Goal: Task Accomplishment & Management: Manage account settings

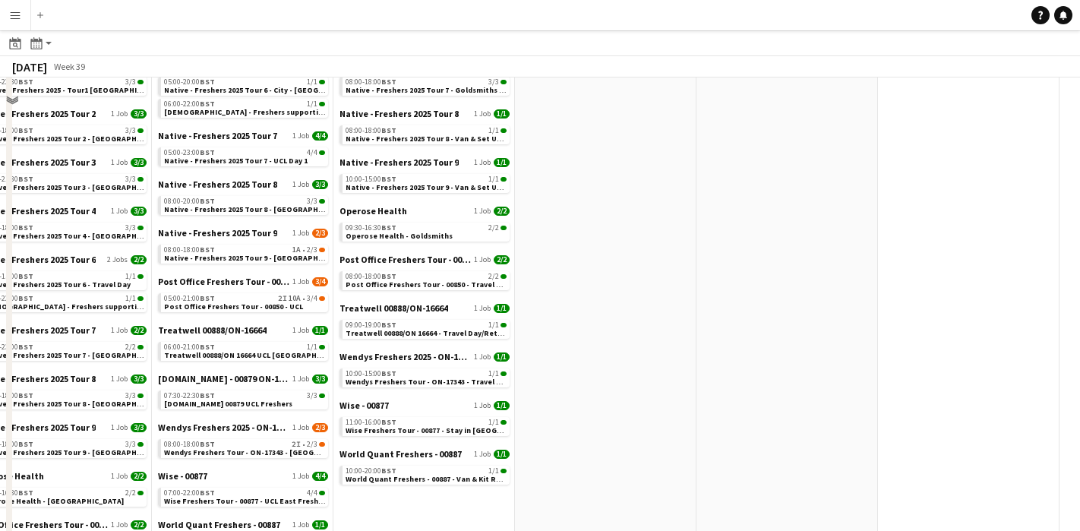
scroll to position [761, 0]
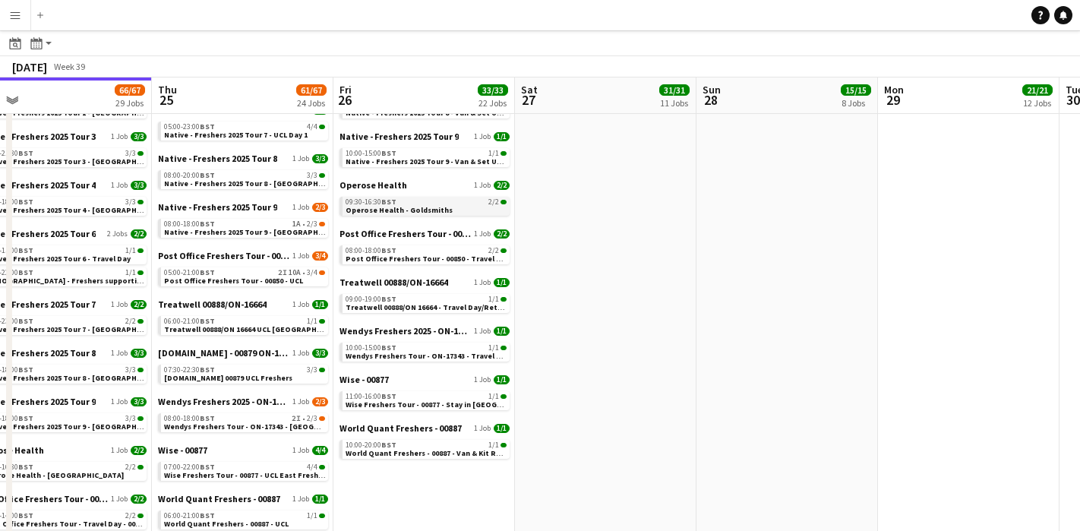
click at [453, 202] on div "09:30-16:30 BST 2/2" at bounding box center [426, 202] width 161 height 8
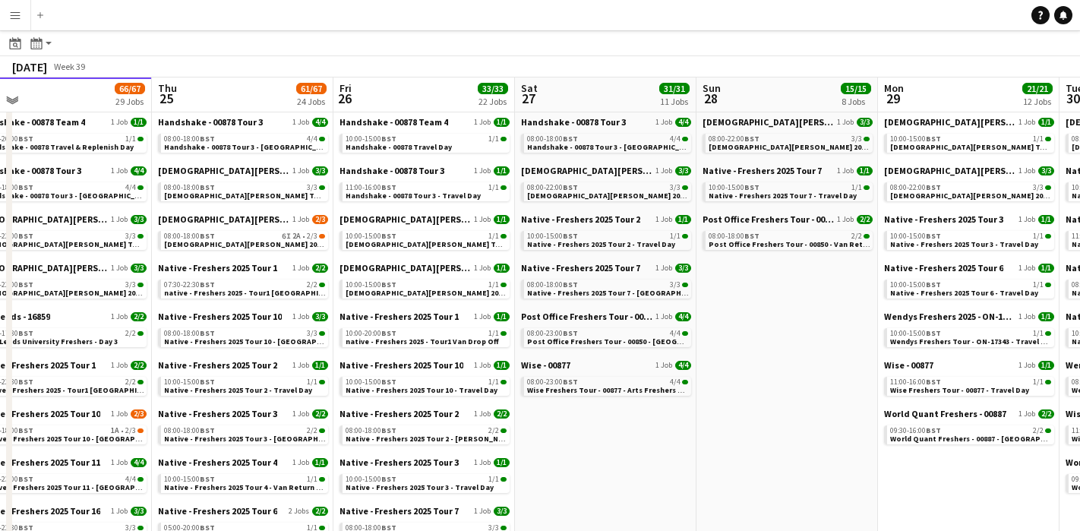
scroll to position [0, 0]
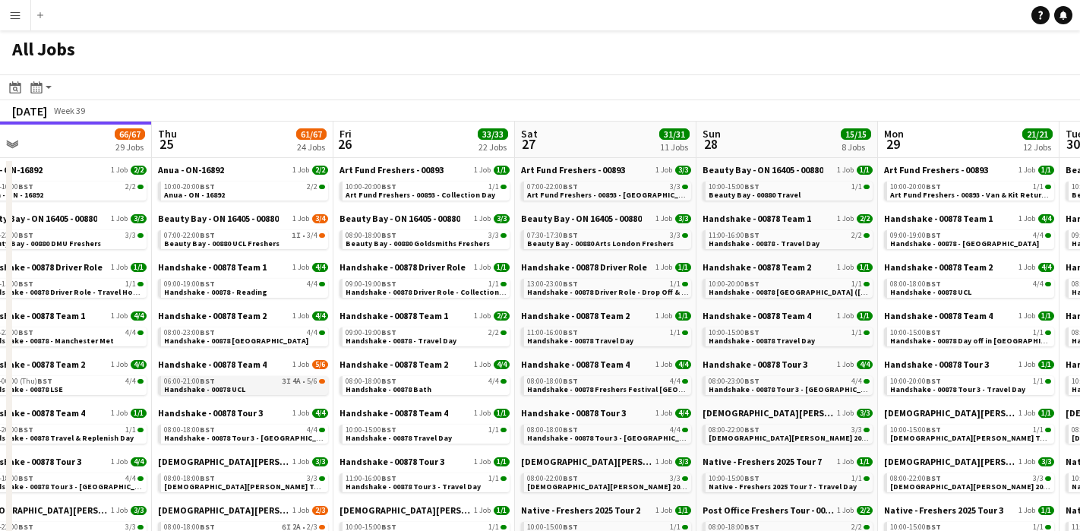
click at [233, 384] on span "Handshake - 00878 UCL" at bounding box center [204, 389] width 81 height 10
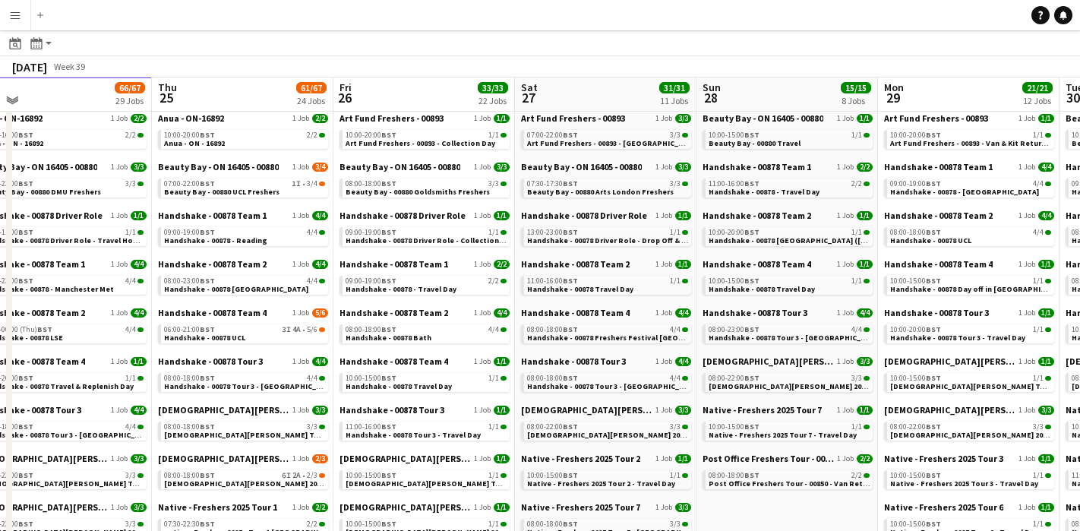
scroll to position [53, 0]
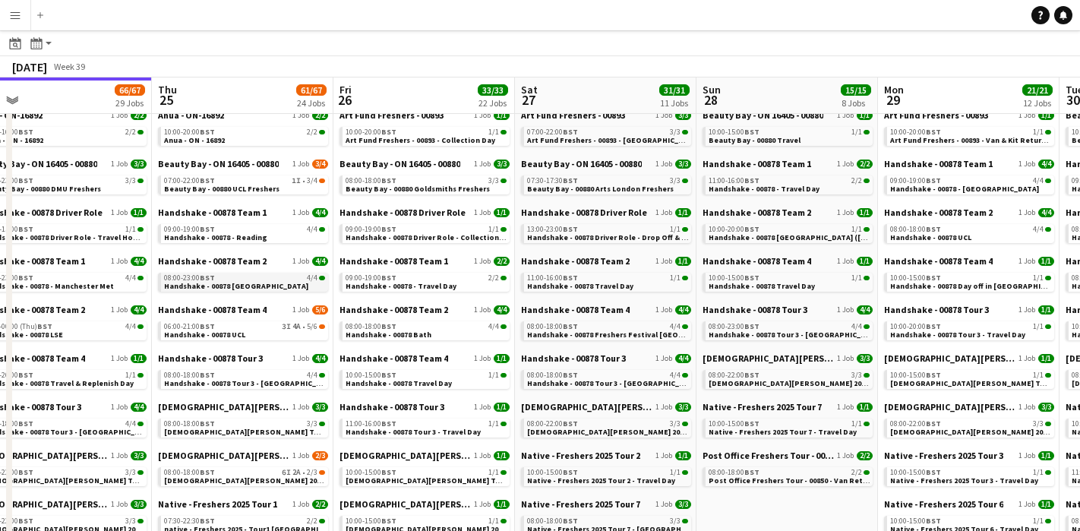
click at [283, 287] on link "08:00-23:00 BST 4/4 Handshake - 00878 [GEOGRAPHIC_DATA]" at bounding box center [244, 281] width 161 height 17
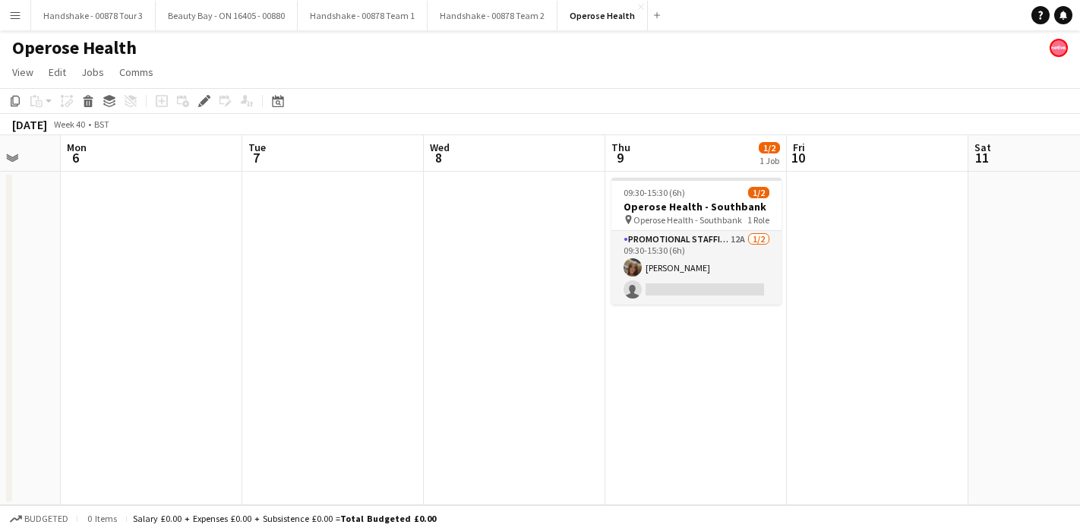
scroll to position [0, 485]
click at [623, 9] on button "Operose Health Close" at bounding box center [603, 16] width 90 height 30
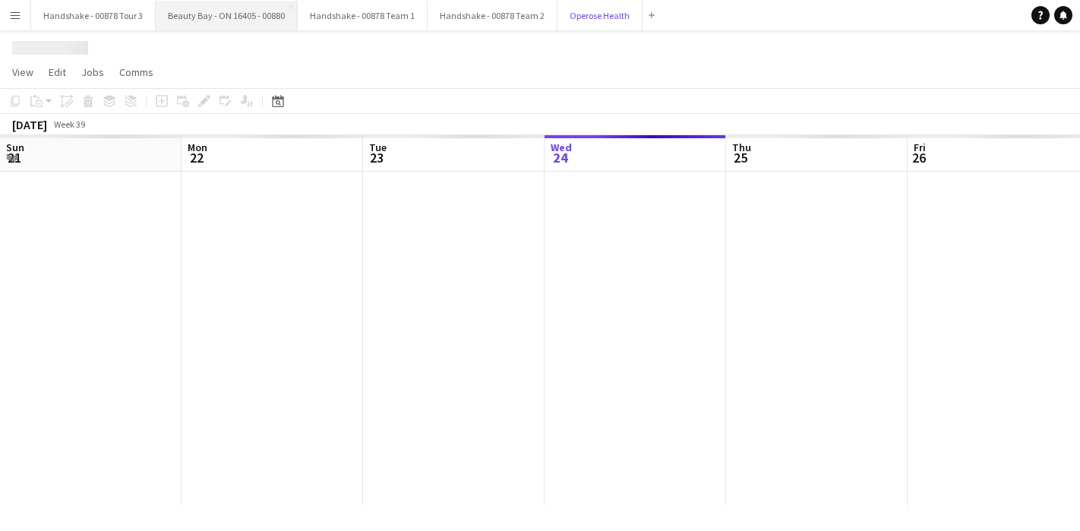
scroll to position [0, 363]
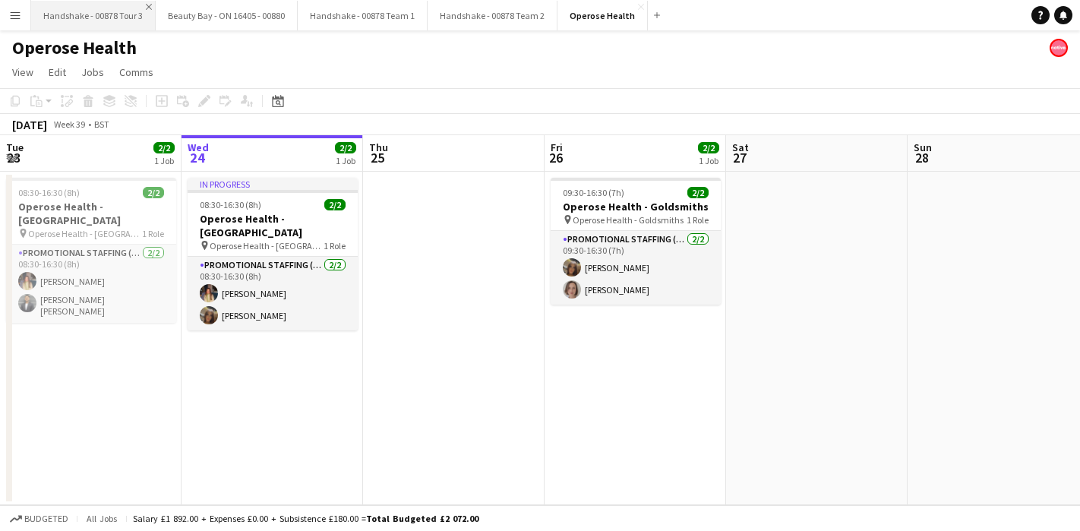
click at [148, 4] on app-icon "Close" at bounding box center [149, 7] width 6 height 6
click at [148, 4] on button "Beauty Bay - ON 16405 - 00880 Close" at bounding box center [102, 16] width 142 height 30
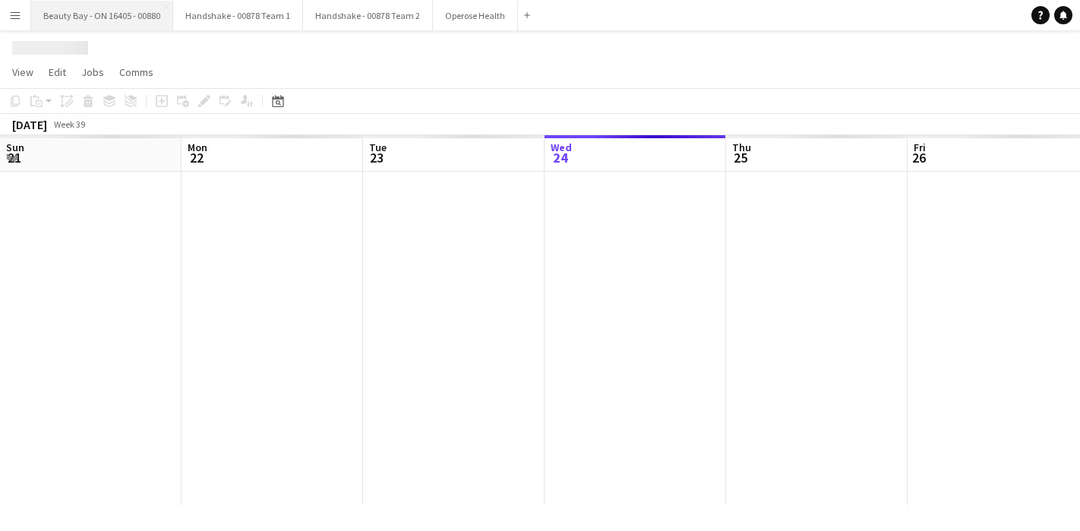
scroll to position [0, 363]
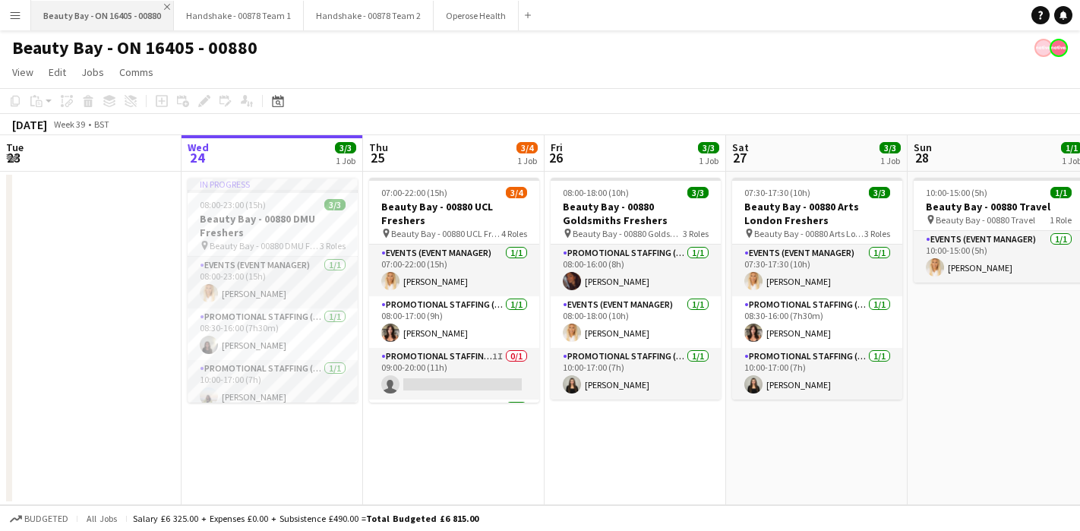
click at [166, 5] on app-icon "Close" at bounding box center [167, 7] width 6 height 6
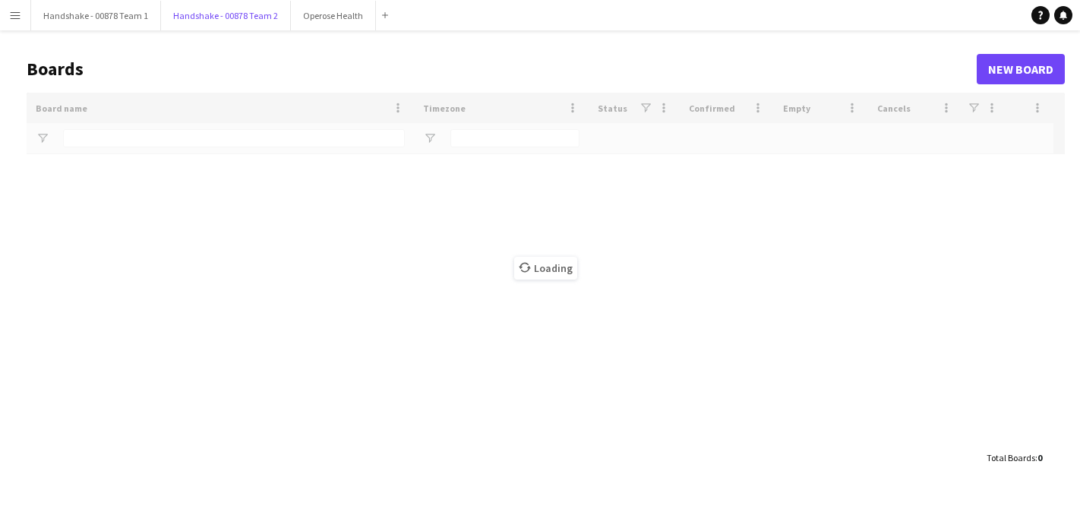
click at [166, 5] on button "Handshake - 00878 Team 2 Close" at bounding box center [226, 16] width 130 height 30
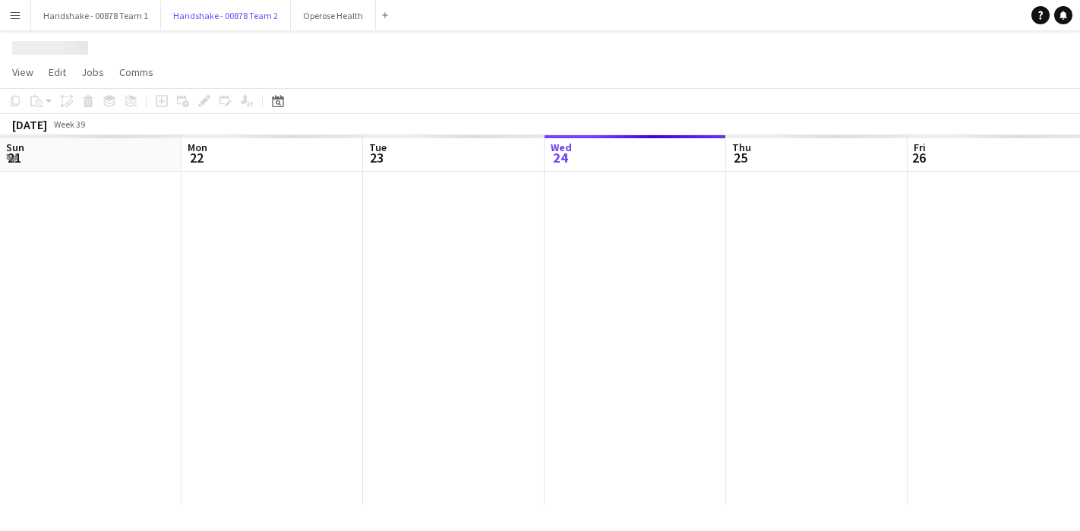
scroll to position [0, 363]
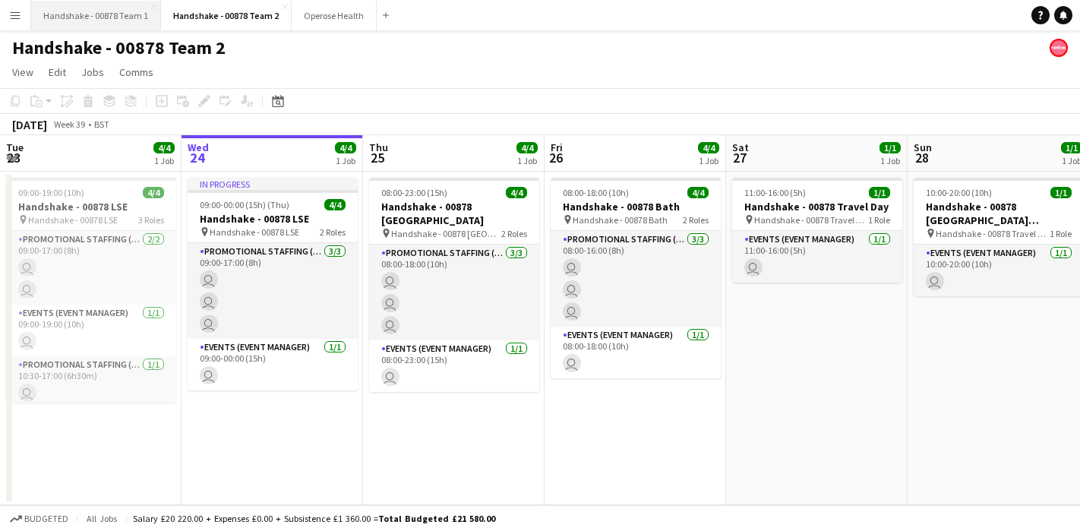
click at [142, 5] on button "Handshake - 00878 Team 1 Close" at bounding box center [96, 16] width 130 height 30
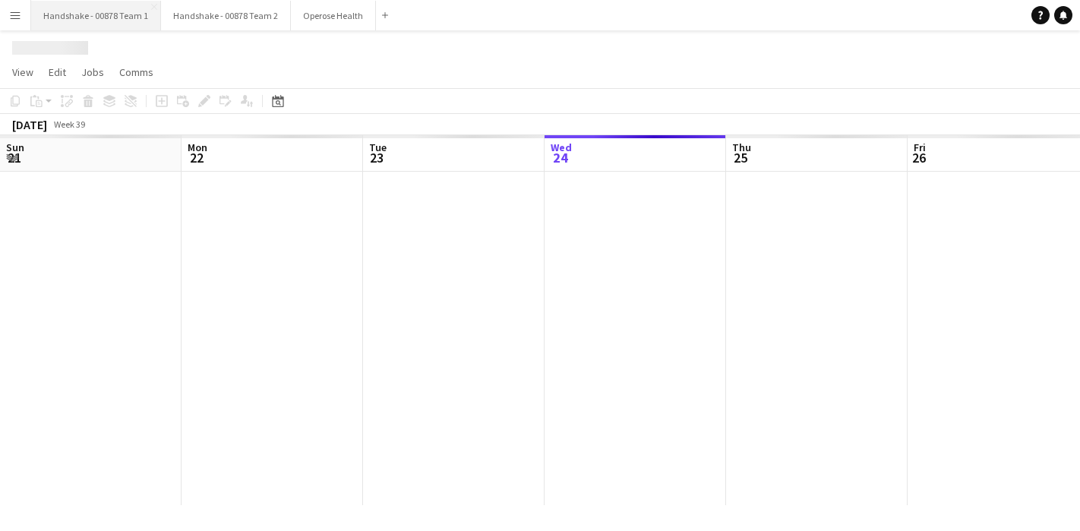
scroll to position [0, 363]
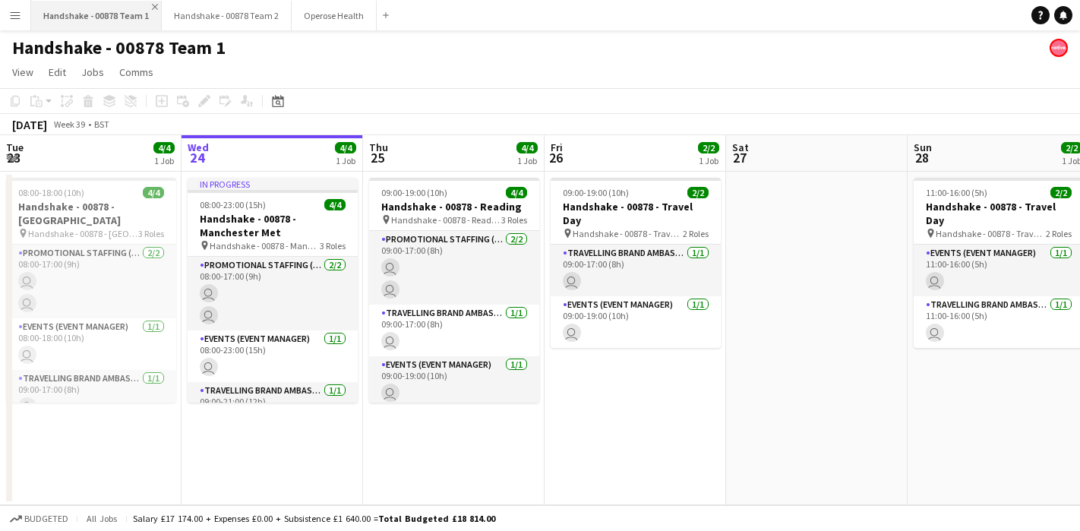
click at [152, 5] on app-icon "Close" at bounding box center [155, 7] width 6 height 6
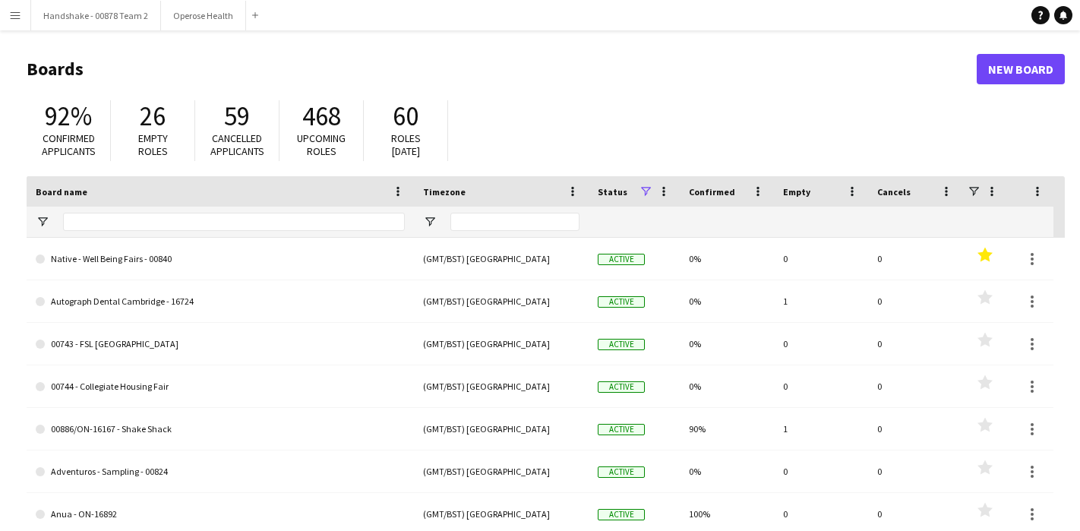
click at [0, 0] on app-icon "Close" at bounding box center [0, 0] width 0 height 0
click at [150, 5] on app-navbar "Menu Boards Boards Boards All jobs Status Workforce Workforce My Workforce Recr…" at bounding box center [540, 15] width 1080 height 30
click at [106, 5] on app-icon "Close" at bounding box center [109, 7] width 6 height 6
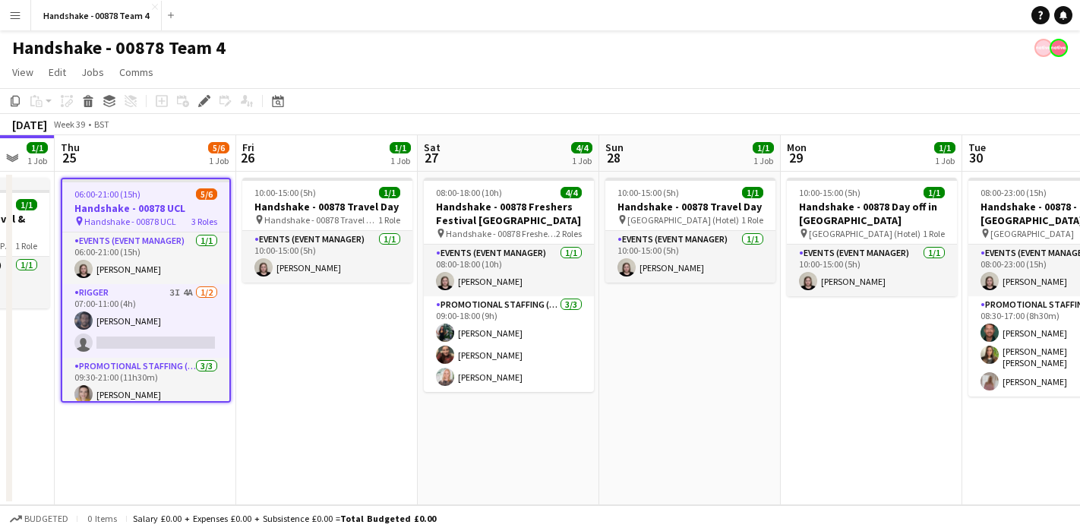
scroll to position [0, 529]
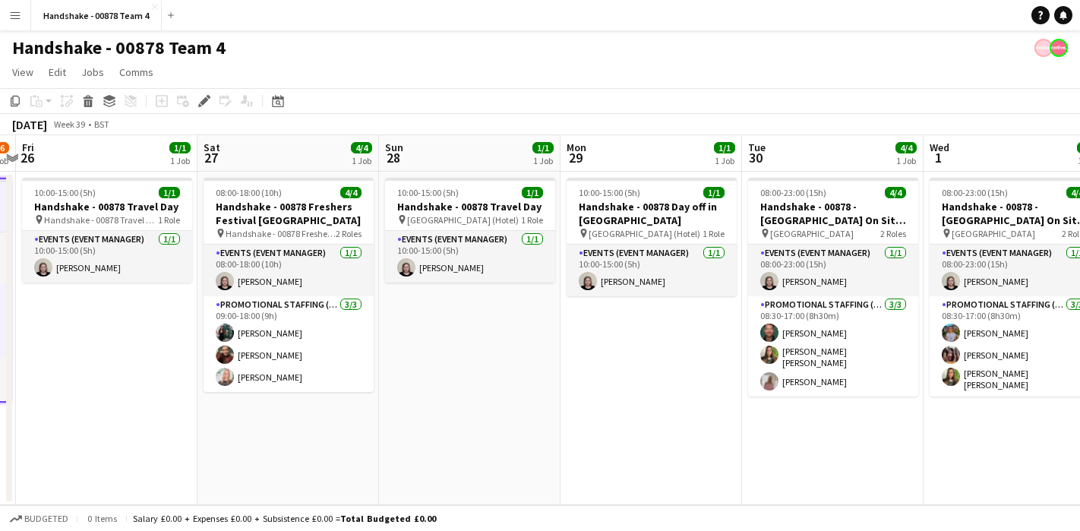
click at [261, 432] on app-date-cell "08:00-18:00 (10h) 4/4 Handshake - 00878 Freshers Festival Manchester pin Handsh…" at bounding box center [289, 339] width 182 height 334
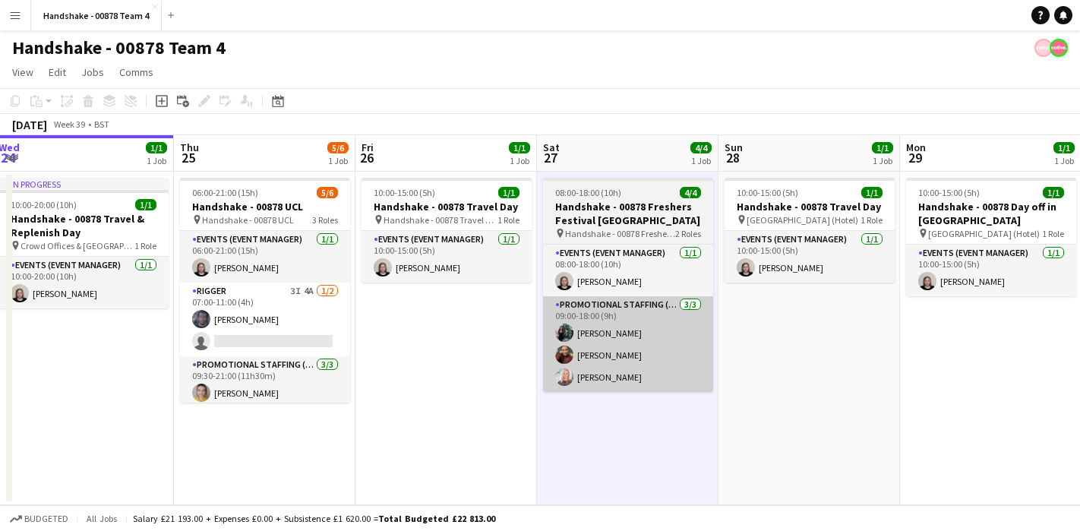
scroll to position [0, 355]
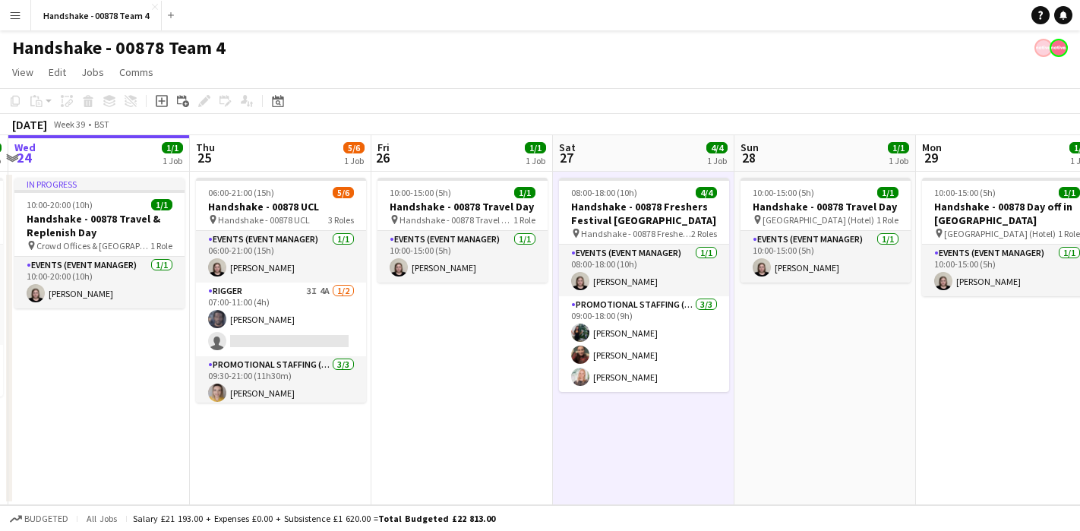
click at [322, 433] on app-date-cell "06:00-21:00 (15h) 5/6 Handshake - 00878 UCL pin Handshake - 00878 UCL 3 Roles E…" at bounding box center [281, 339] width 182 height 334
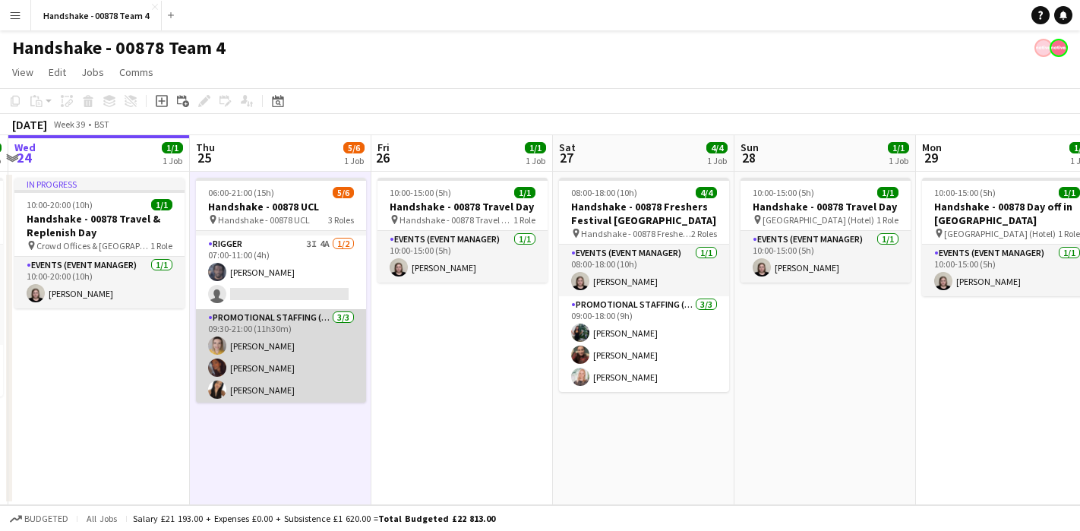
scroll to position [49, 0]
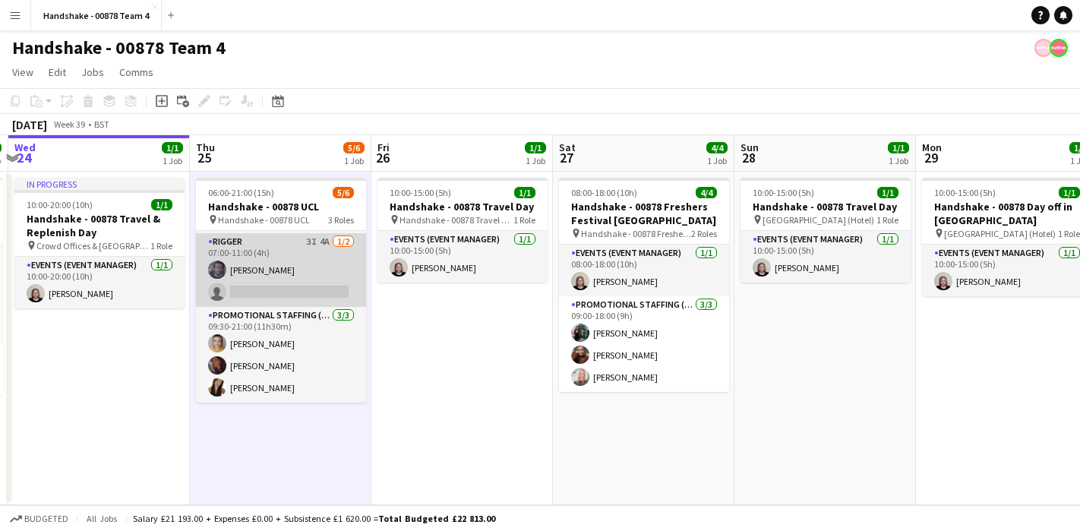
click at [222, 267] on app-user-avatar at bounding box center [217, 270] width 18 height 18
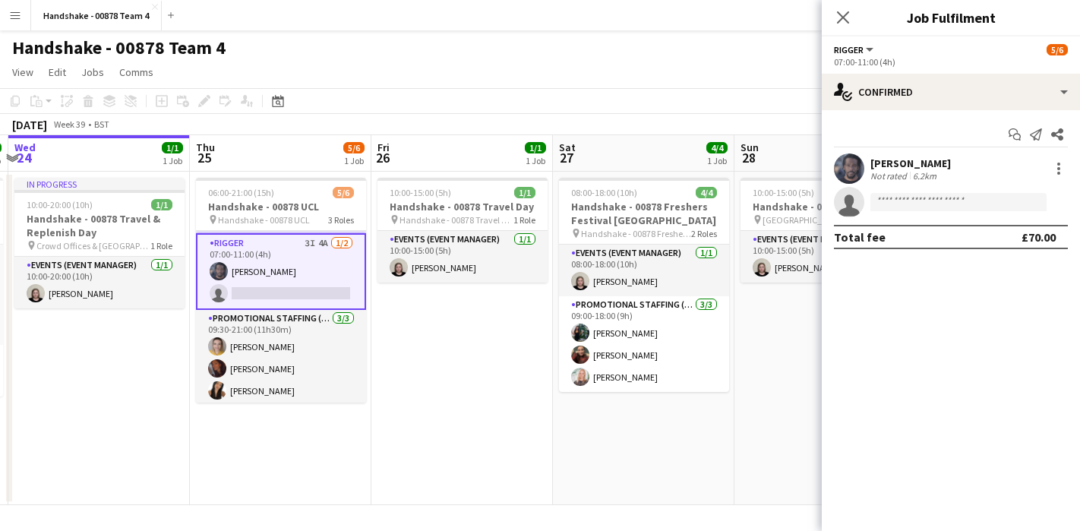
click at [842, 168] on app-user-avatar at bounding box center [849, 168] width 30 height 30
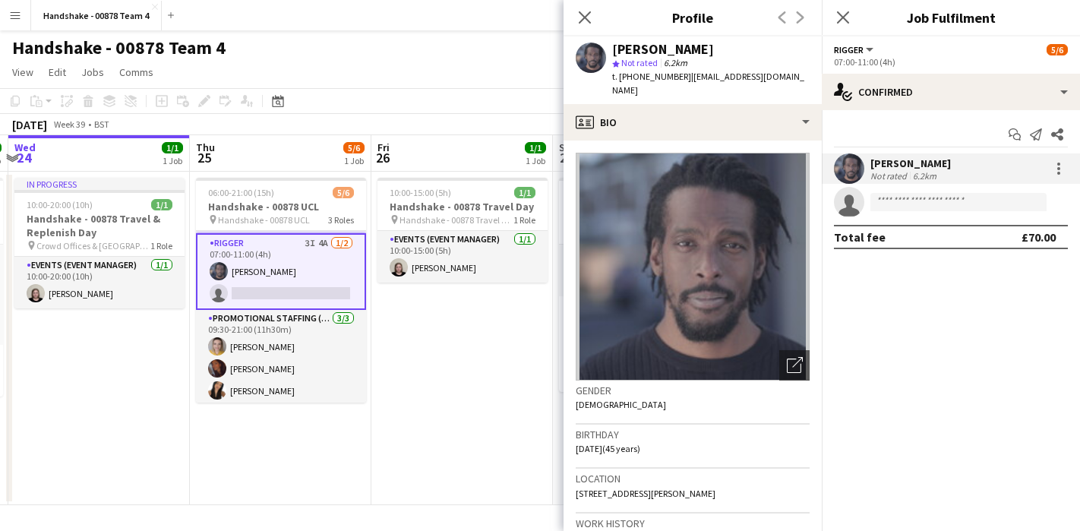
drag, startPoint x: 660, startPoint y: 44, endPoint x: 593, endPoint y: 41, distance: 66.9
click at [593, 41] on div "Marlon Stewart star Not rated 6.2km t. +447934428553 | digitalcompass1@gmail.com" at bounding box center [693, 70] width 258 height 68
copy div "Marlon Stewart"
click at [679, 77] on div "t. +447934428553 | digitalcompass1@gmail.com" at bounding box center [711, 83] width 198 height 27
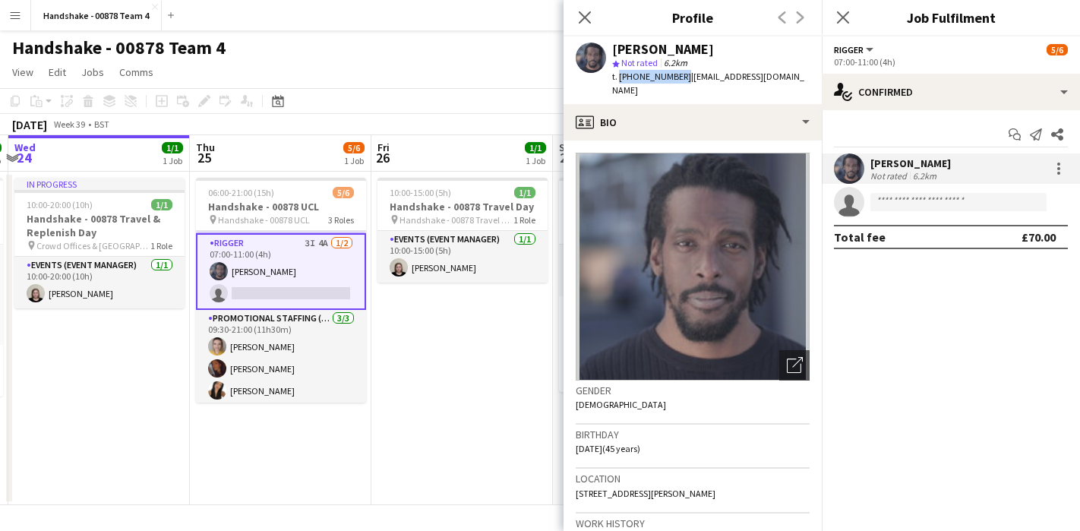
drag, startPoint x: 678, startPoint y: 79, endPoint x: 618, endPoint y: 81, distance: 60.8
click at [618, 81] on span "t. +447934428553" at bounding box center [651, 76] width 79 height 11
copy span "+447934428553"
drag, startPoint x: 795, startPoint y: 77, endPoint x: 685, endPoint y: 77, distance: 110.2
click at [685, 77] on div "Marlon Stewart star Not rated 6.2km t. +447934428553 | digitalcompass1@gmail.com" at bounding box center [693, 70] width 258 height 68
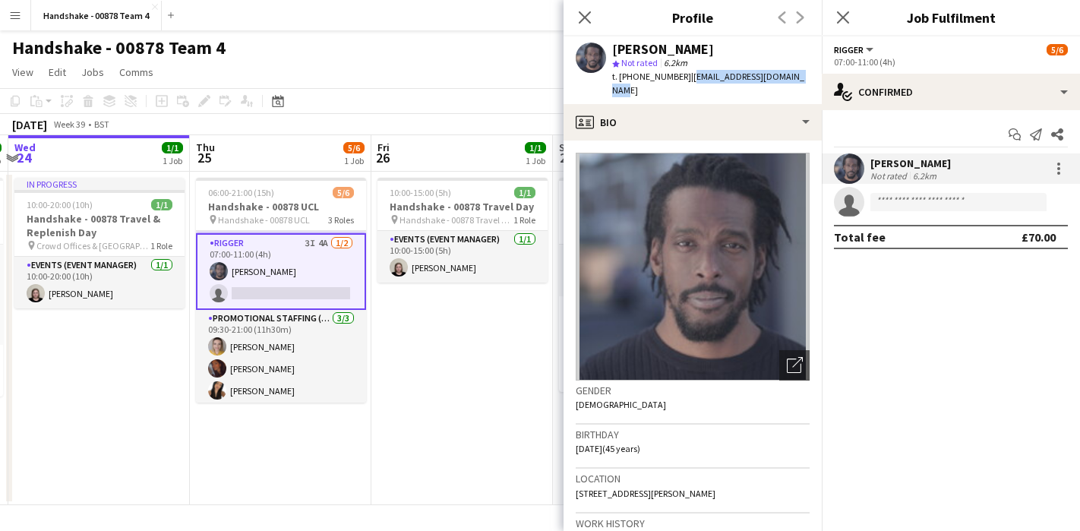
copy span "digitalcompass1@gmail.com"
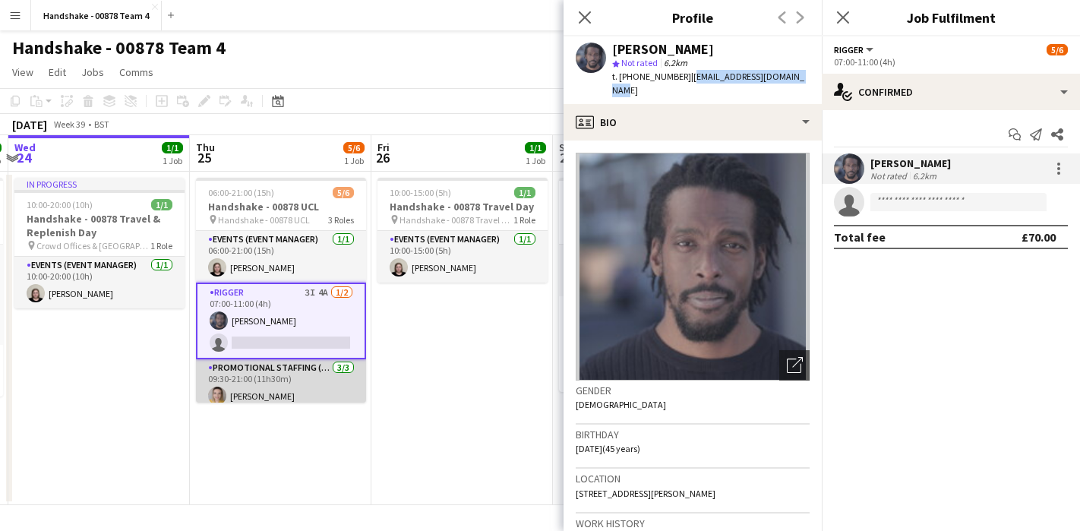
scroll to position [52, 0]
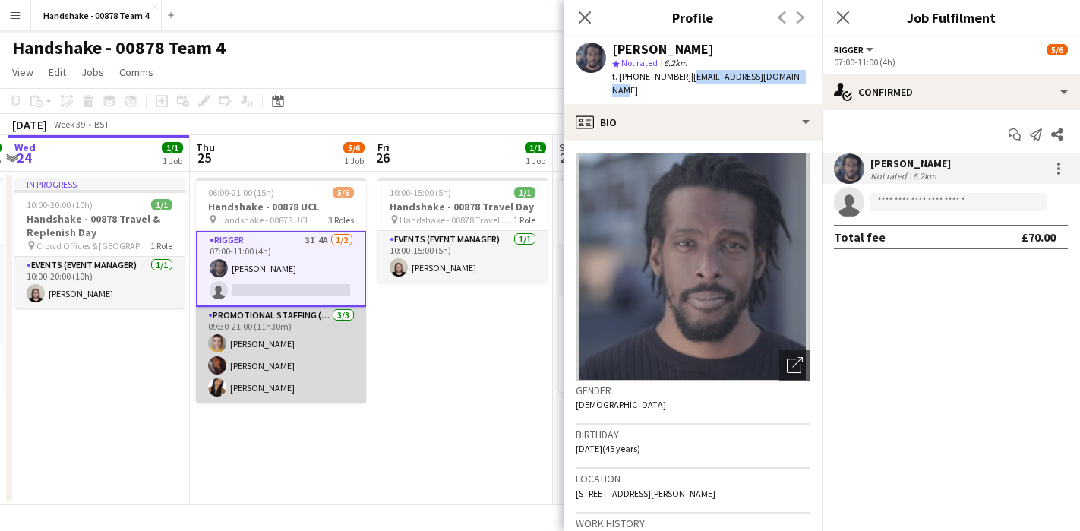
click at [222, 342] on app-user-avatar at bounding box center [217, 343] width 18 height 18
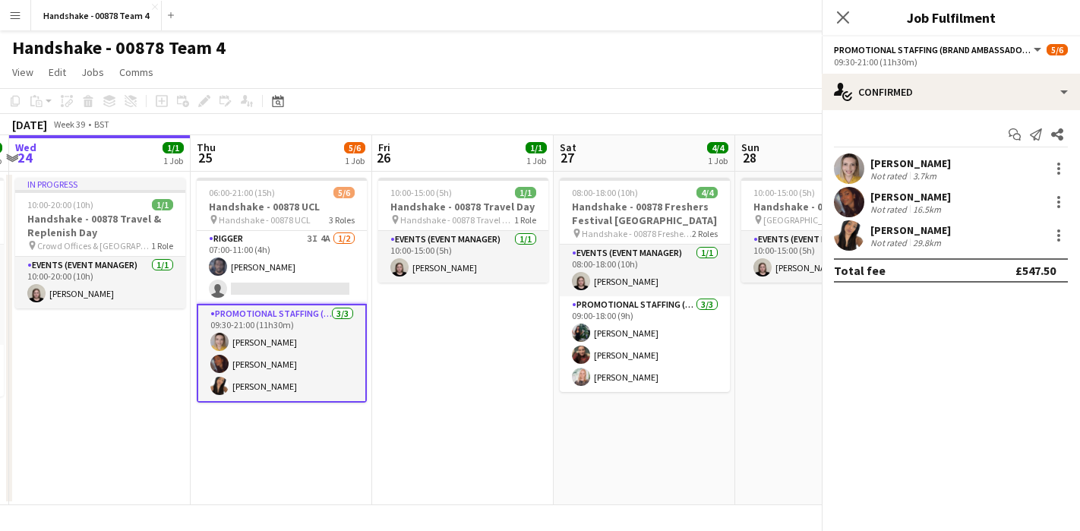
scroll to position [51, 0]
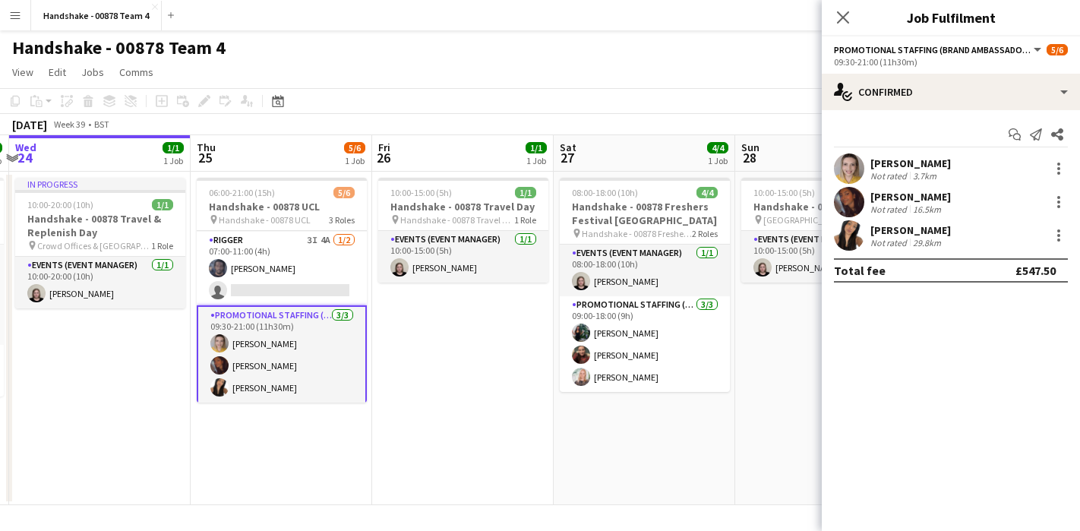
click at [827, 169] on div "Larissa Bernardo Not rated 3.7km" at bounding box center [951, 168] width 258 height 30
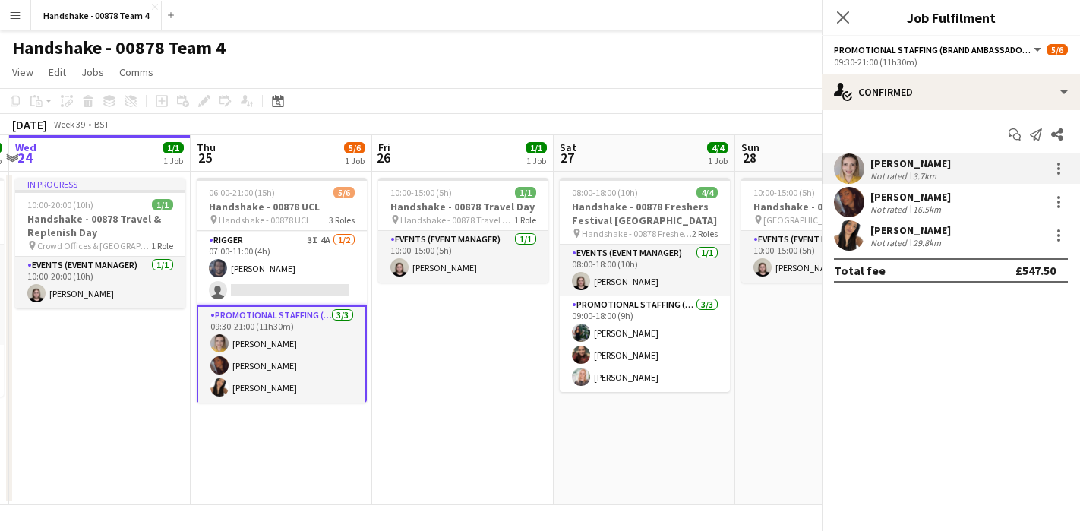
click at [861, 169] on app-user-avatar at bounding box center [849, 168] width 30 height 30
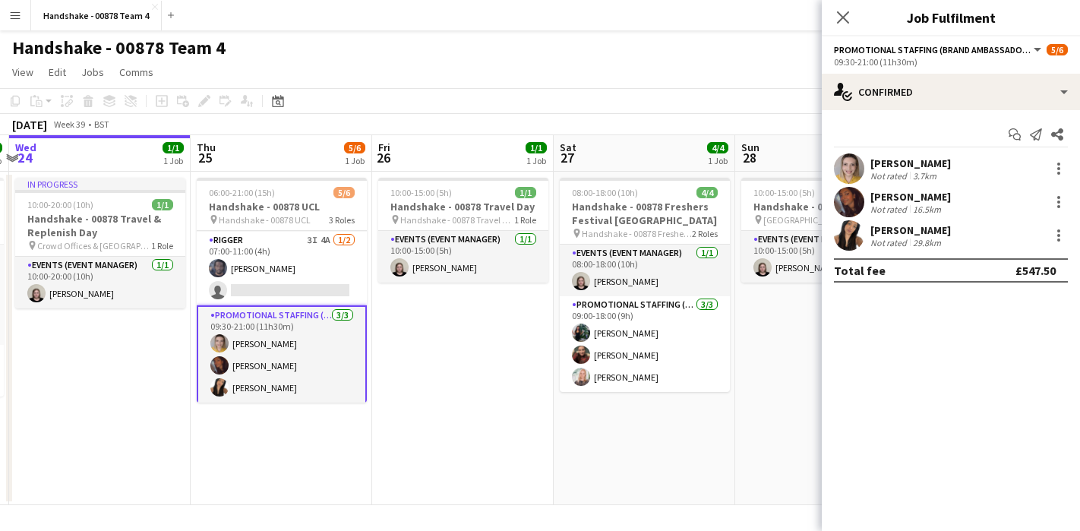
click at [861, 169] on app-user-avatar at bounding box center [849, 168] width 30 height 30
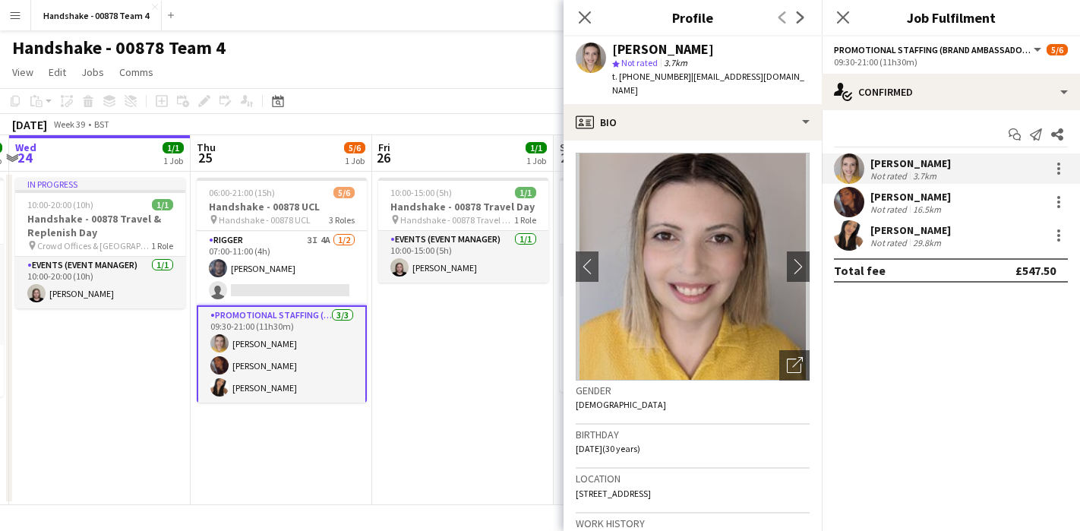
drag, startPoint x: 748, startPoint y: 55, endPoint x: 606, endPoint y: 55, distance: 141.3
click at [606, 55] on div "Larissa Bernardo star Not rated 3.7km t. +447478666760 | larissabernardop@gmail…" at bounding box center [693, 70] width 258 height 68
copy div "Larissa Bernardo"
drag, startPoint x: 678, startPoint y: 79, endPoint x: 619, endPoint y: 80, distance: 59.3
click at [619, 80] on span "t. +447478666760" at bounding box center [651, 76] width 79 height 11
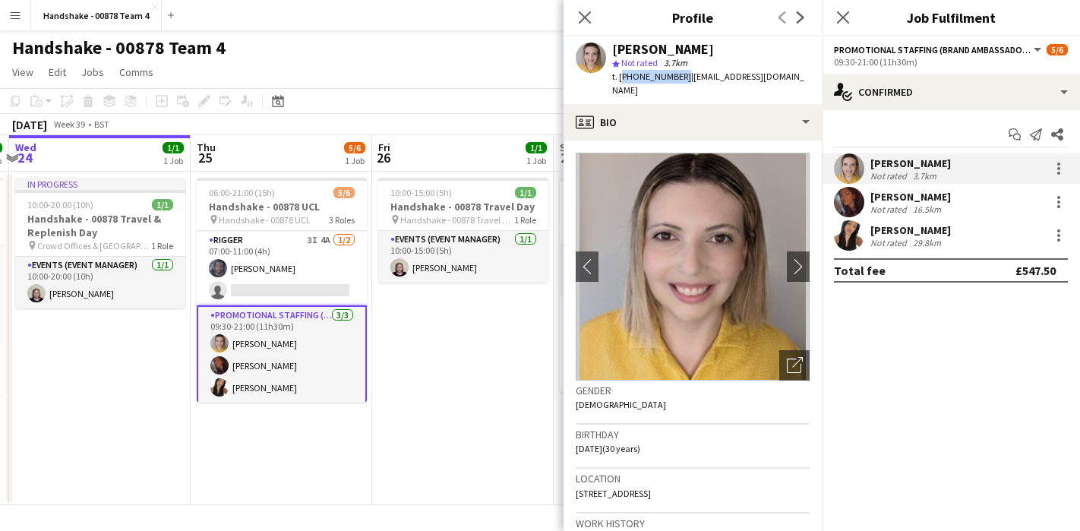
copy span "+447478666760"
drag, startPoint x: 799, startPoint y: 79, endPoint x: 685, endPoint y: 81, distance: 114.0
click at [685, 81] on div "Larissa Bernardo star Not rated 3.7km t. +447478666760 | larissabernardop@gmail…" at bounding box center [693, 70] width 258 height 68
copy span "larissabernardop@gmail.com"
click at [220, 369] on app-user-avatar at bounding box center [219, 365] width 18 height 18
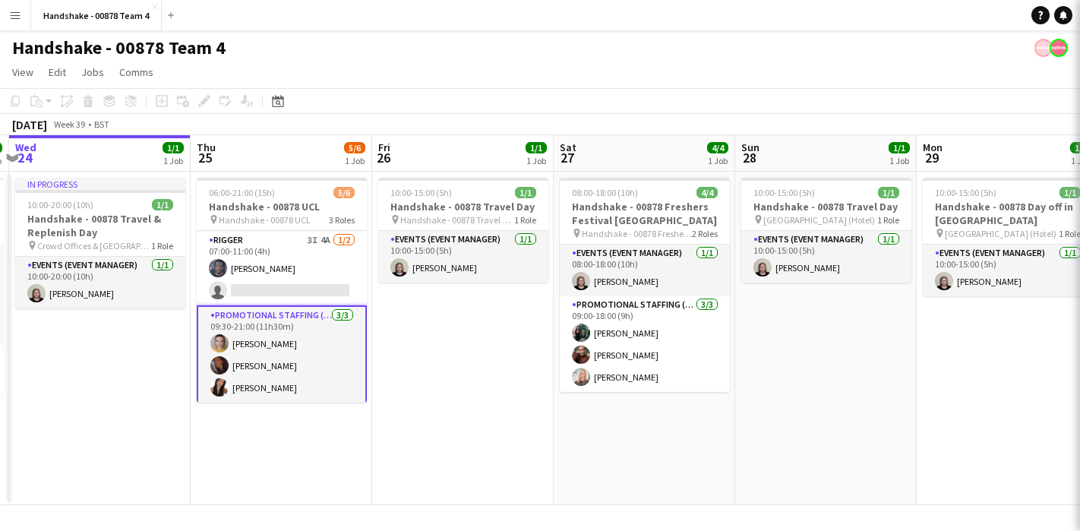
scroll to position [49, 0]
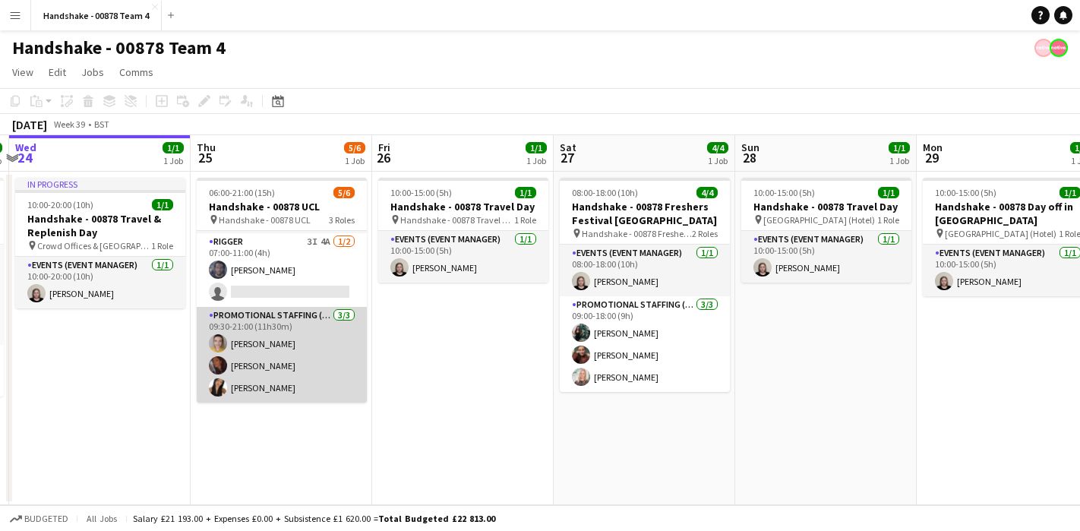
click at [268, 365] on app-card-role "Promotional Staffing (Brand Ambassadors) 3/3 09:30-21:00 (11h30m) Larissa Berna…" at bounding box center [282, 355] width 170 height 96
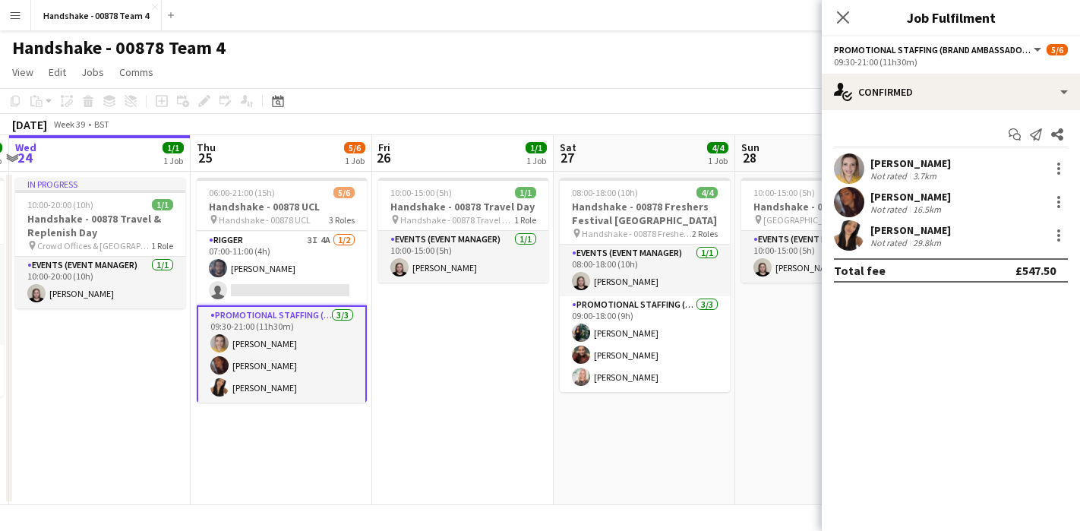
click at [845, 207] on app-user-avatar at bounding box center [849, 202] width 30 height 30
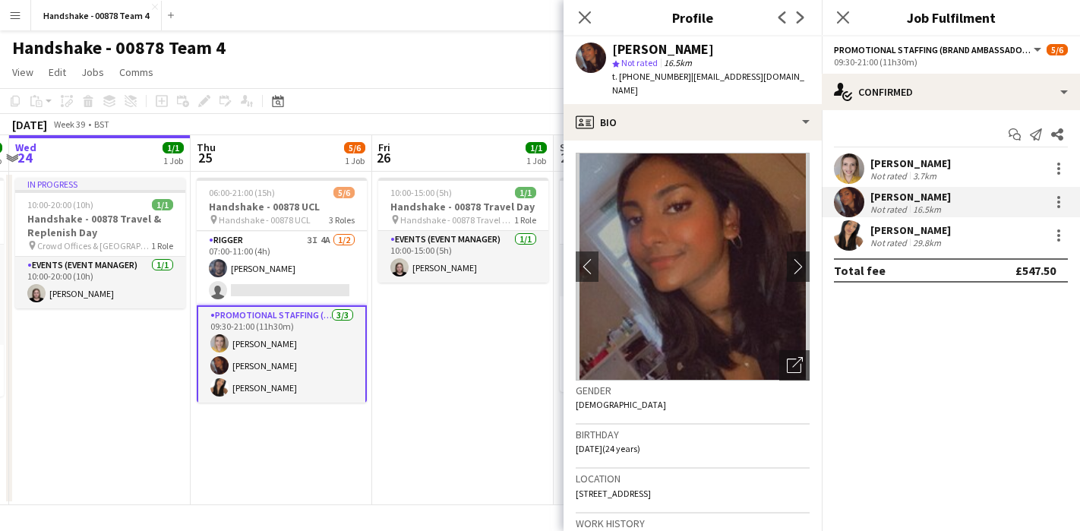
copy div "Sanjana Ramlall"
drag, startPoint x: 718, startPoint y: 48, endPoint x: 615, endPoint y: 48, distance: 103.3
click at [615, 48] on div "Sanjana Ramlall" at bounding box center [711, 50] width 198 height 14
copy span "+4407506565160"
drag, startPoint x: 682, startPoint y: 80, endPoint x: 621, endPoint y: 80, distance: 61.5
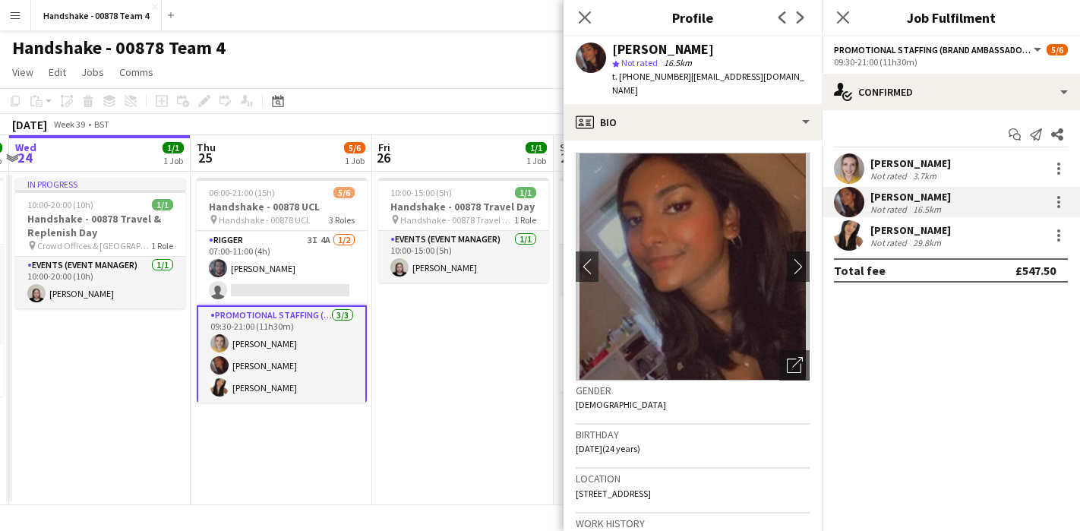
click at [621, 80] on span "t. +4407506565160" at bounding box center [651, 76] width 79 height 11
drag, startPoint x: 800, startPoint y: 72, endPoint x: 689, endPoint y: 79, distance: 111.1
click at [689, 79] on div "Sanjana Ramlall star Not rated 16.5km t. +4407506565160 | ramlallurishita@yahoo…" at bounding box center [693, 70] width 258 height 68
copy span "ramlallurishita@yahoo.co.uk"
click at [852, 231] on app-user-avatar at bounding box center [849, 235] width 30 height 30
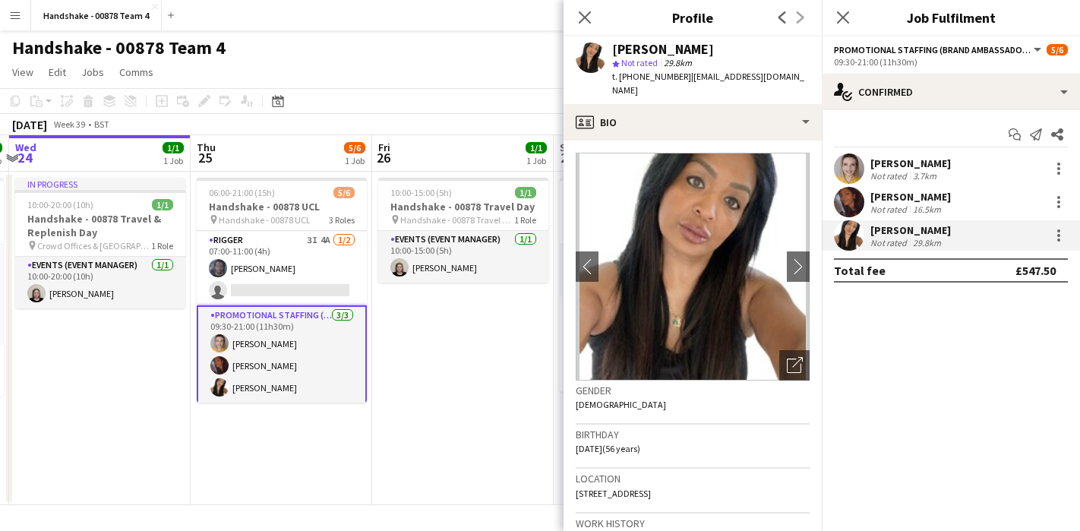
drag, startPoint x: 723, startPoint y: 45, endPoint x: 597, endPoint y: 45, distance: 126.1
click at [597, 45] on div "Angela Fernandez star Not rated 29.8km t. +447956842120 | angelaf777@hotmail.com" at bounding box center [693, 70] width 258 height 68
drag, startPoint x: 680, startPoint y: 74, endPoint x: 621, endPoint y: 79, distance: 59.5
click at [621, 79] on div "t. +447956842120 | angelaf777@hotmail.com" at bounding box center [711, 83] width 198 height 27
drag, startPoint x: 792, startPoint y: 78, endPoint x: 685, endPoint y: 81, distance: 107.9
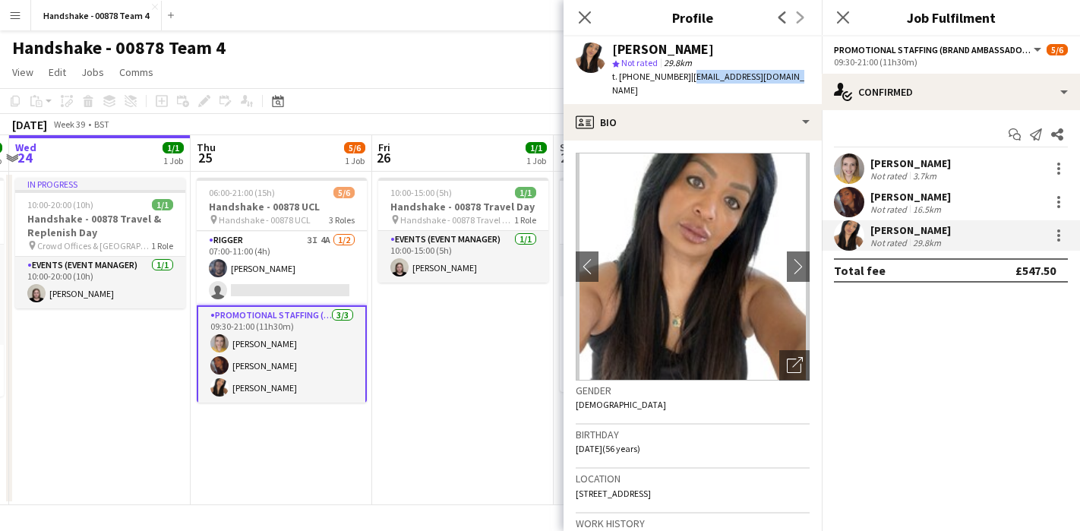
click at [685, 81] on app-profile-header "Angela Fernandez star Not rated 29.8km t. +447956842120 | angelaf777@hotmail.com" at bounding box center [693, 70] width 258 height 68
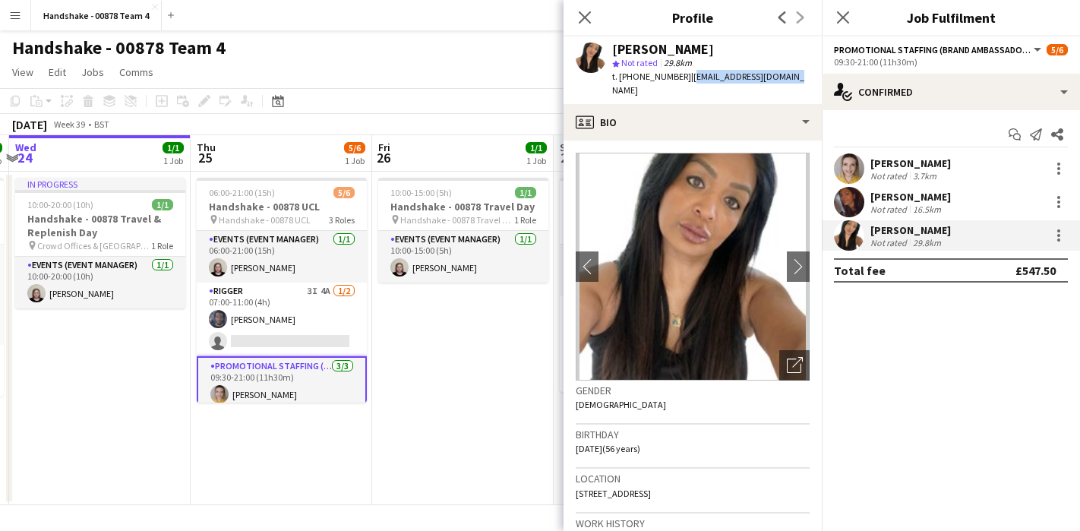
scroll to position [52, 0]
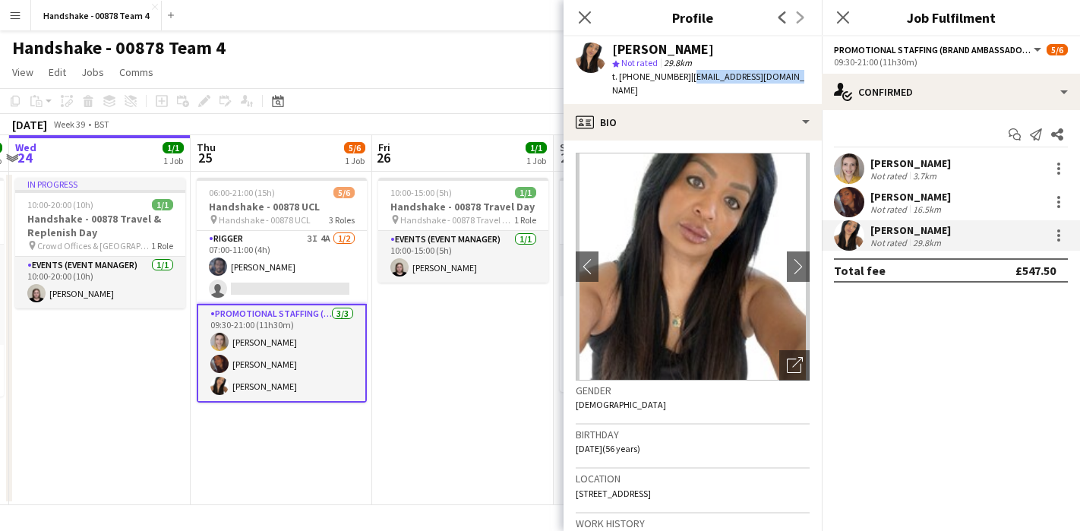
click at [466, 340] on app-date-cell "10:00-15:00 (5h) 1/1 Handshake - 00878 Travel Day pin Handshake - 00878 Travel …" at bounding box center [463, 339] width 182 height 334
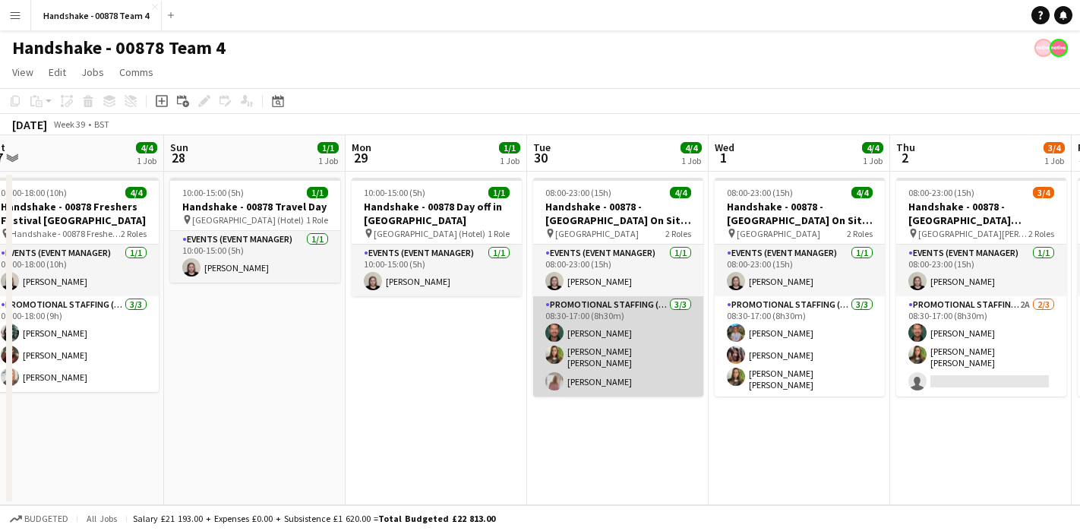
scroll to position [0, 599]
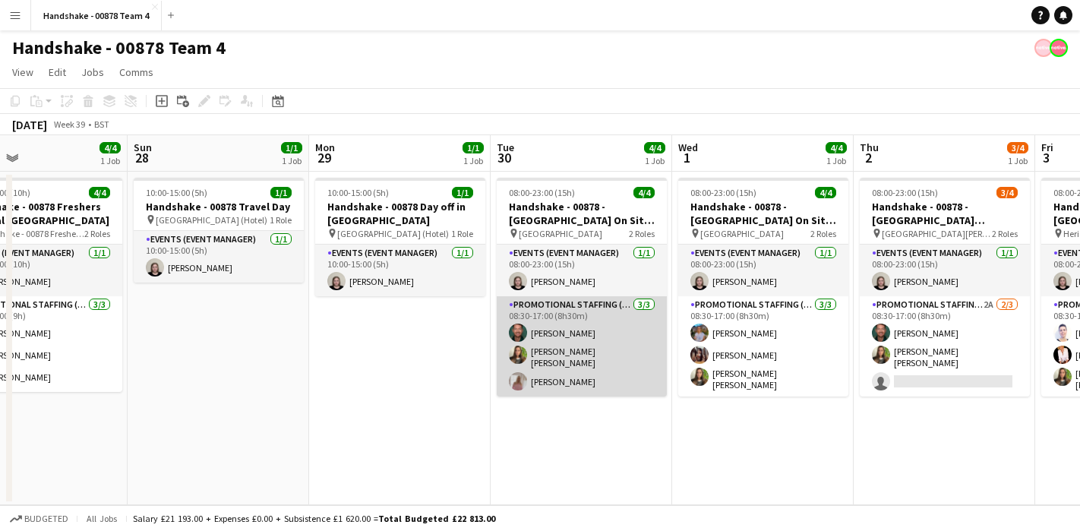
click at [522, 332] on app-user-avatar at bounding box center [518, 333] width 18 height 18
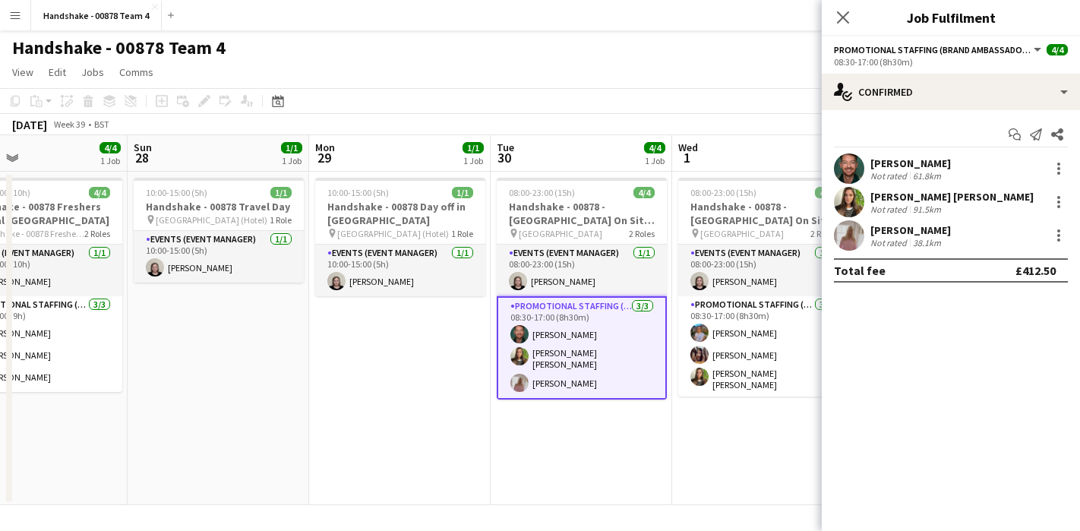
click at [852, 176] on app-user-avatar at bounding box center [849, 168] width 30 height 30
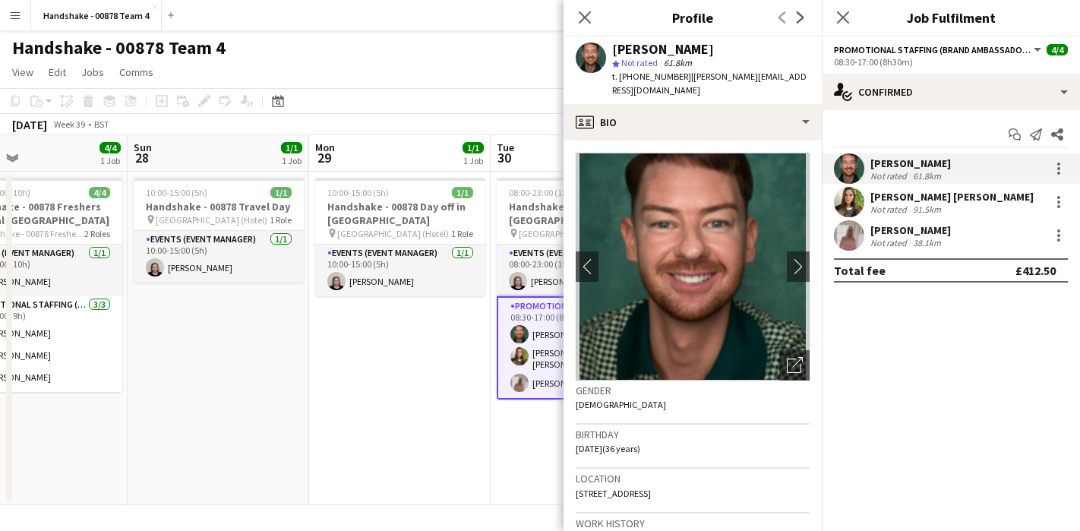
click at [430, 316] on app-date-cell "10:00-15:00 (5h) 1/1 Handshake - 00878 Day off in Glasgow pin Glasgow (Hotel) 1…" at bounding box center [400, 339] width 182 height 334
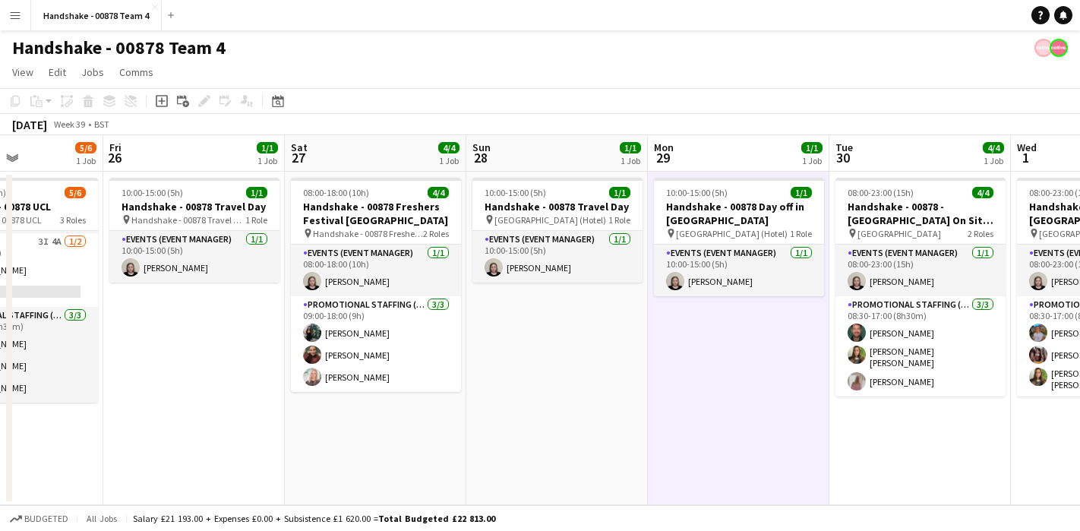
scroll to position [0, 356]
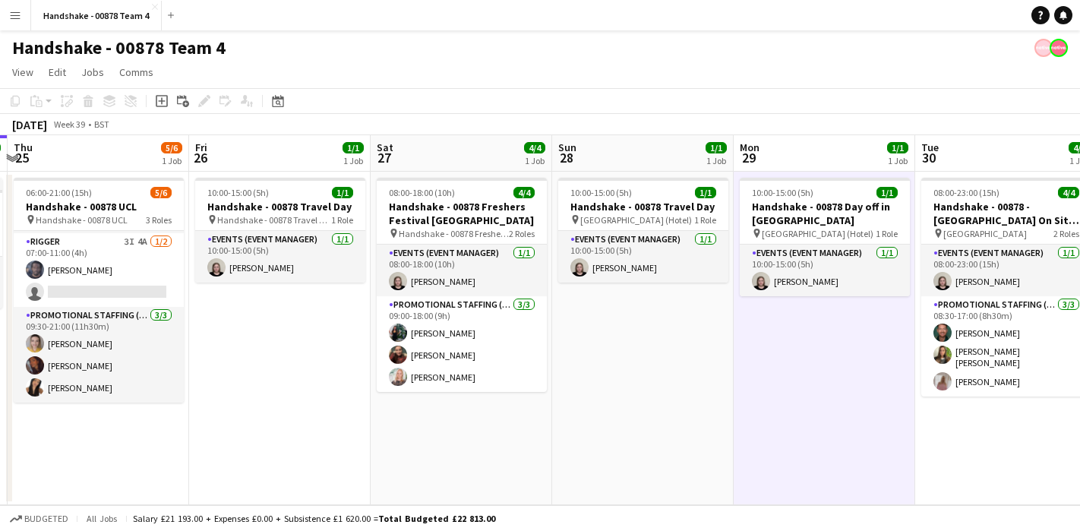
click at [407, 410] on app-date-cell "08:00-18:00 (10h) 4/4 Handshake - 00878 Freshers Festival Manchester pin Handsh…" at bounding box center [462, 339] width 182 height 334
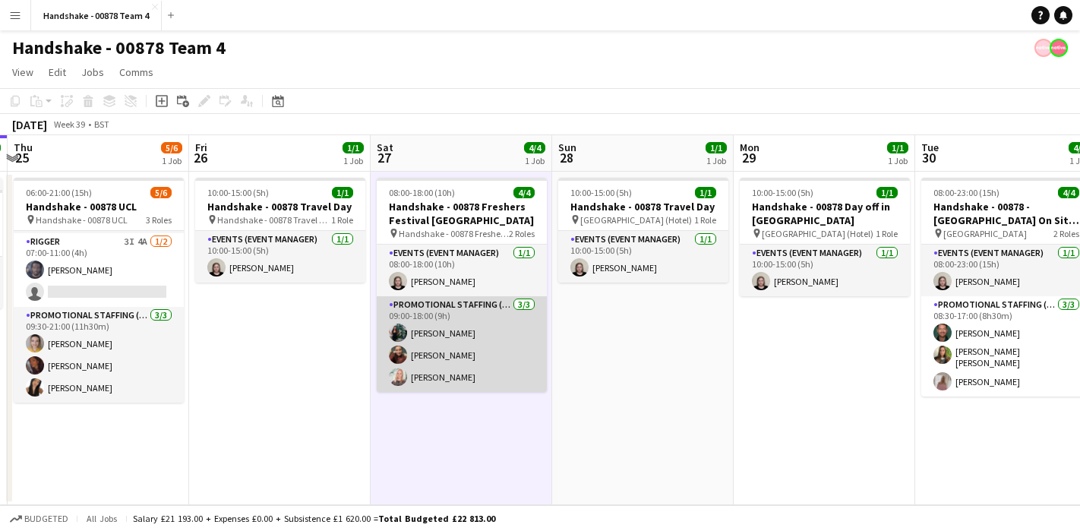
click at [395, 336] on app-user-avatar at bounding box center [398, 333] width 18 height 18
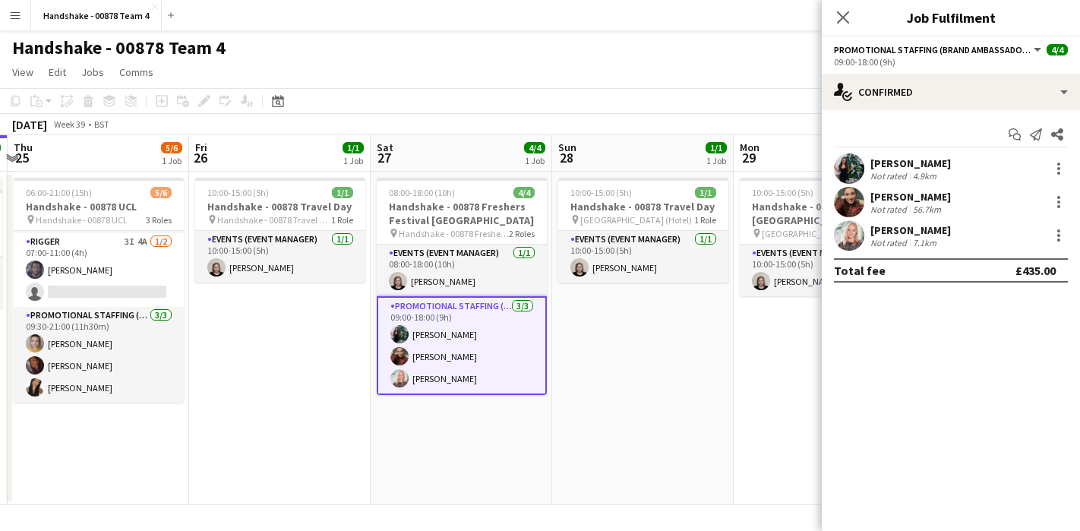
click at [852, 169] on app-user-avatar at bounding box center [849, 168] width 30 height 30
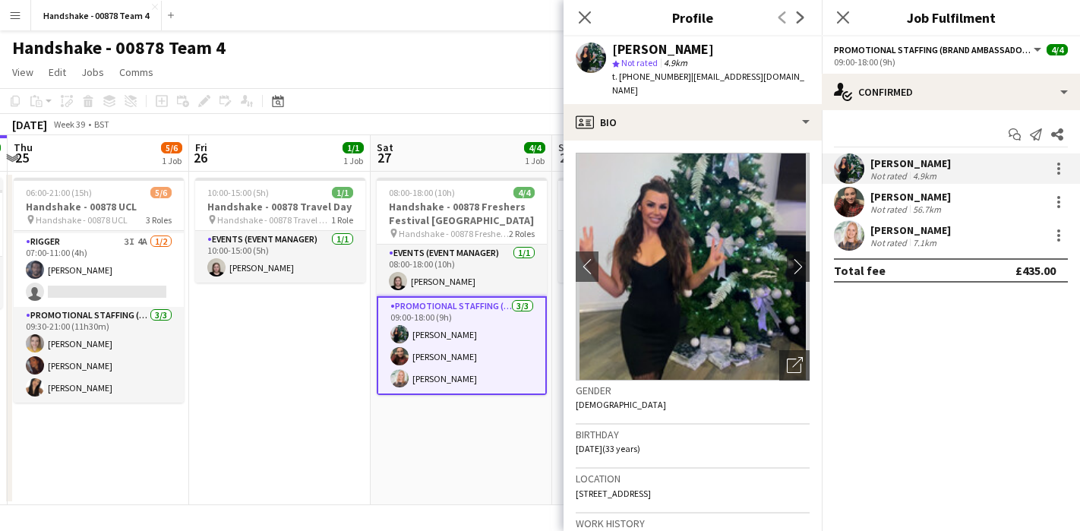
drag, startPoint x: 709, startPoint y: 49, endPoint x: 609, endPoint y: 40, distance: 100.7
click at [609, 40] on div "Katie Whittaker star Not rated 4.9km t. +447496313255 | whittaker287@gmail.com" at bounding box center [693, 70] width 258 height 68
drag, startPoint x: 678, startPoint y: 77, endPoint x: 619, endPoint y: 80, distance: 59.3
click at [619, 80] on span "t. +447496313255" at bounding box center [651, 76] width 79 height 11
drag, startPoint x: 786, startPoint y: 76, endPoint x: 685, endPoint y: 81, distance: 101.9
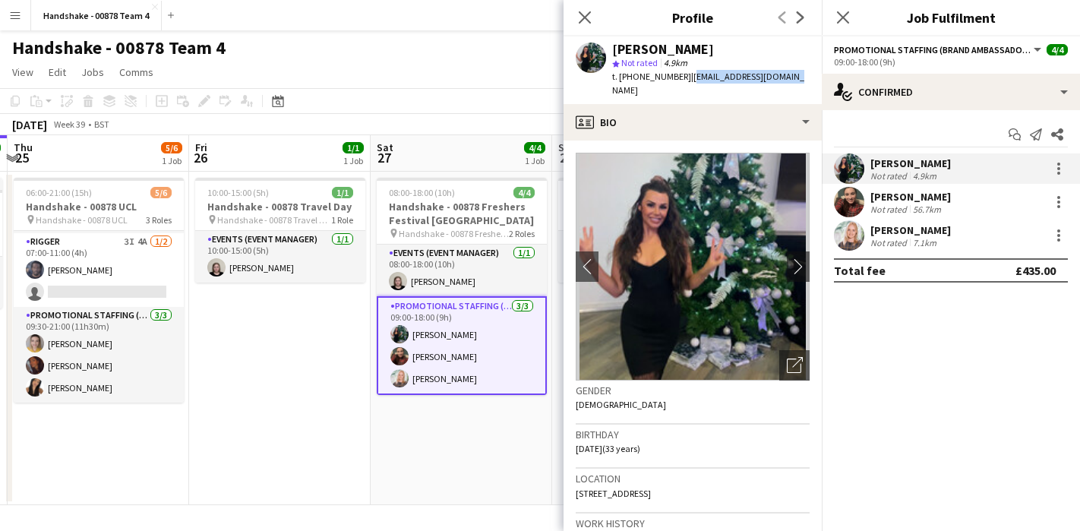
click at [685, 81] on div "Katie Whittaker star Not rated 4.9km t. +447496313255 | whittaker287@gmail.com" at bounding box center [693, 70] width 258 height 68
click at [848, 194] on app-user-avatar at bounding box center [849, 202] width 30 height 30
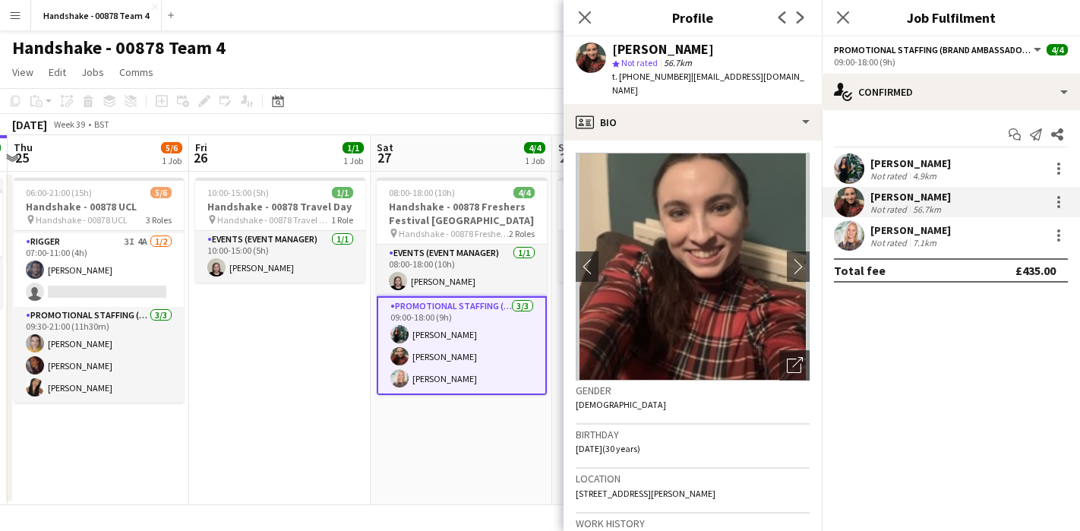
drag, startPoint x: 703, startPoint y: 47, endPoint x: 612, endPoint y: 47, distance: 90.4
click at [612, 47] on div "Hannah Norris" at bounding box center [711, 50] width 198 height 14
drag, startPoint x: 676, startPoint y: 76, endPoint x: 626, endPoint y: 83, distance: 50.6
click at [626, 83] on div "t. +447561304955 | norrishannah1@gmail.com" at bounding box center [711, 83] width 198 height 27
drag, startPoint x: 789, startPoint y: 77, endPoint x: 685, endPoint y: 82, distance: 104.2
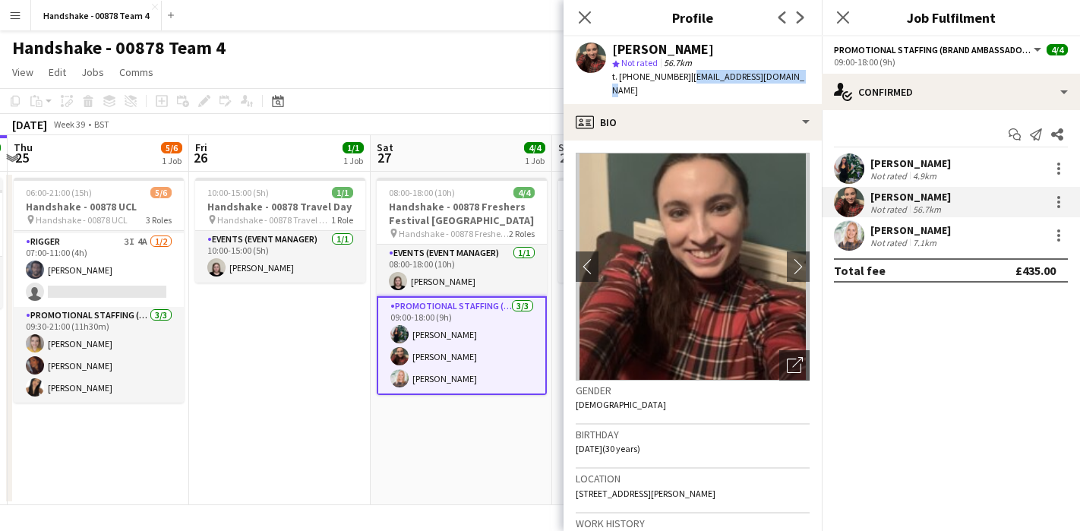
click at [685, 82] on div "Hannah Norris star Not rated 56.7km t. +447561304955 | norrishannah1@gmail.com" at bounding box center [693, 70] width 258 height 68
click at [865, 229] on div "April Barton Not rated 7.1km" at bounding box center [951, 235] width 258 height 30
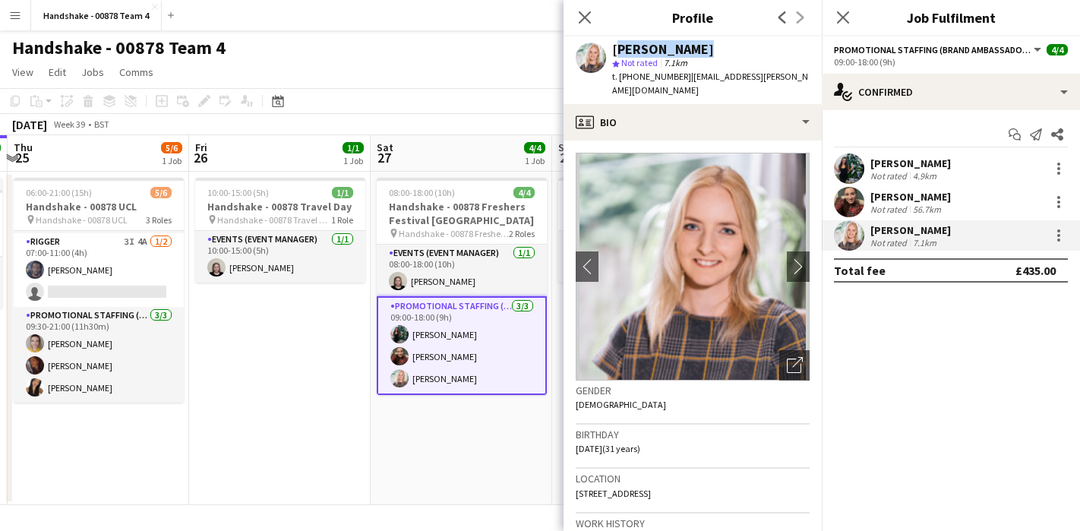
drag, startPoint x: 706, startPoint y: 49, endPoint x: 611, endPoint y: 52, distance: 95.0
click at [611, 52] on div "April Barton star Not rated 7.1km t. +447552233950 | april.barton@hotmail.co.uk" at bounding box center [693, 70] width 258 height 68
drag, startPoint x: 679, startPoint y: 77, endPoint x: 621, endPoint y: 83, distance: 58.8
click at [621, 83] on div "t. +447552233950 | april.barton@hotmail.co.uk" at bounding box center [711, 83] width 198 height 27
drag, startPoint x: 795, startPoint y: 77, endPoint x: 686, endPoint y: 81, distance: 108.7
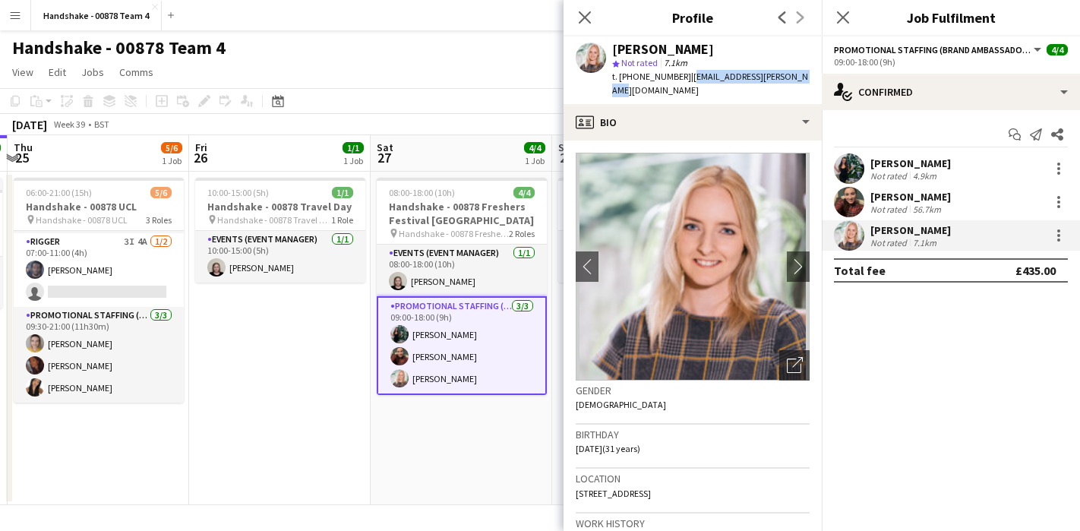
click at [686, 81] on div "April Barton star Not rated 7.1km t. +447552233950 | april.barton@hotmail.co.uk" at bounding box center [693, 70] width 258 height 68
click at [580, 21] on icon at bounding box center [584, 17] width 14 height 14
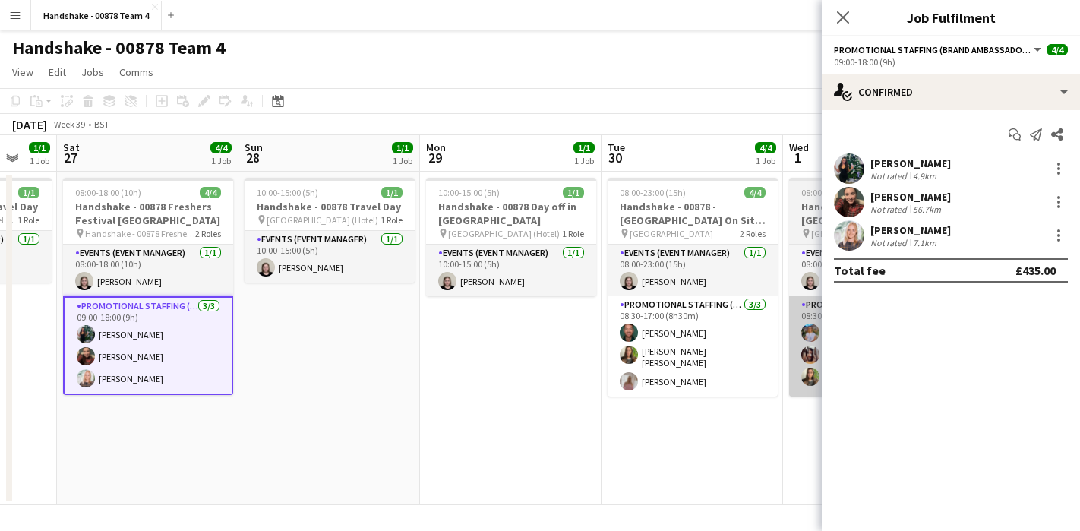
scroll to position [0, 491]
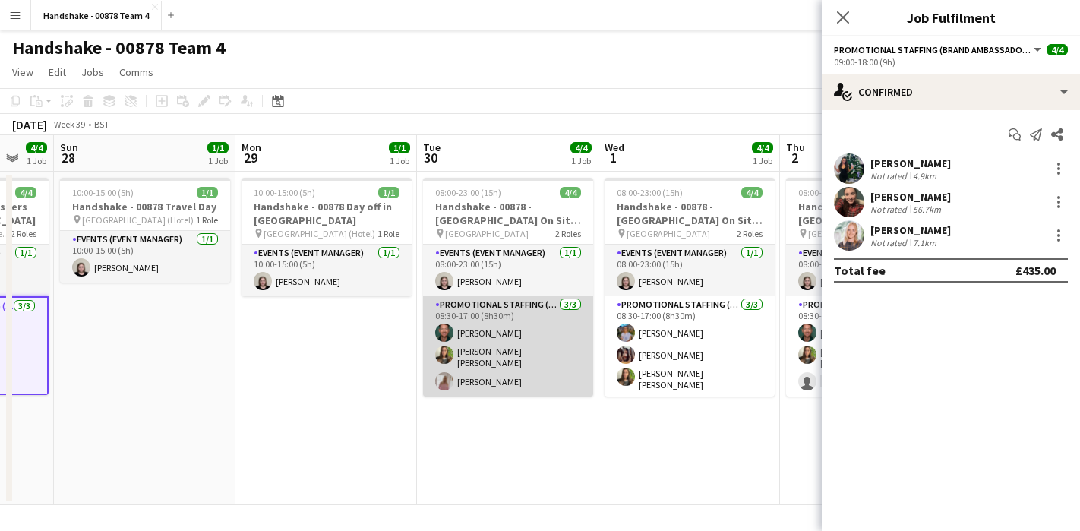
click at [438, 331] on app-user-avatar at bounding box center [444, 333] width 18 height 18
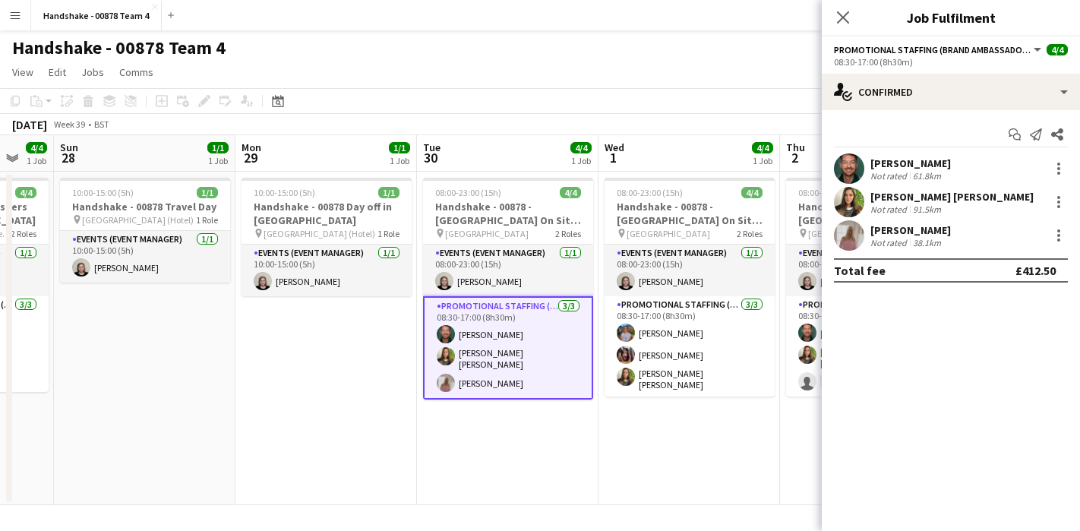
click at [858, 171] on app-user-avatar at bounding box center [849, 168] width 30 height 30
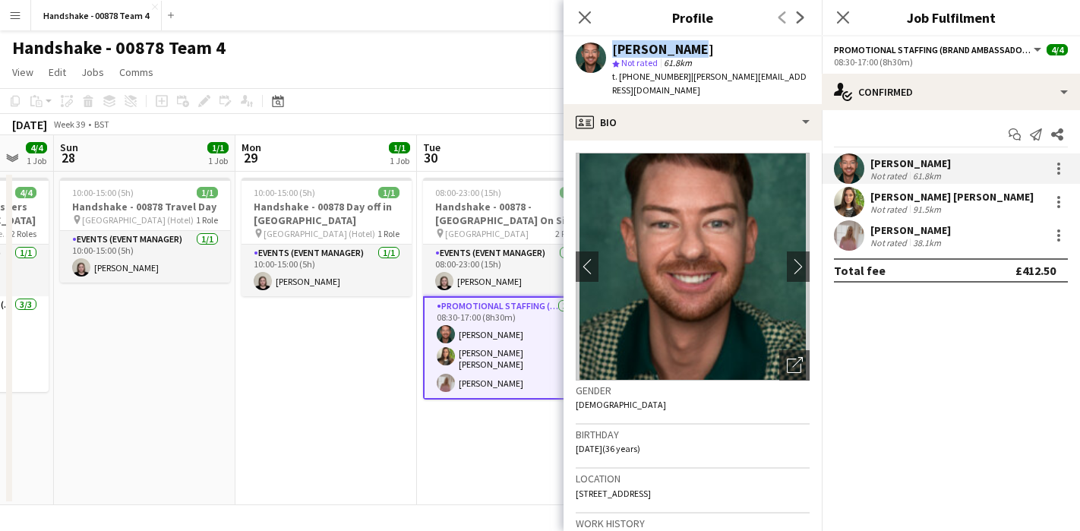
drag, startPoint x: 653, startPoint y: 44, endPoint x: 593, endPoint y: 46, distance: 60.1
click at [593, 46] on div "Dean Moffat star Not rated 61.8km t. +4407950130117 | dean.moffat1988@gmail.com" at bounding box center [693, 70] width 258 height 68
drag, startPoint x: 682, startPoint y: 77, endPoint x: 618, endPoint y: 80, distance: 64.7
click at [618, 80] on span "t. +4407950130117" at bounding box center [651, 76] width 79 height 11
drag, startPoint x: 806, startPoint y: 80, endPoint x: 690, endPoint y: 83, distance: 116.3
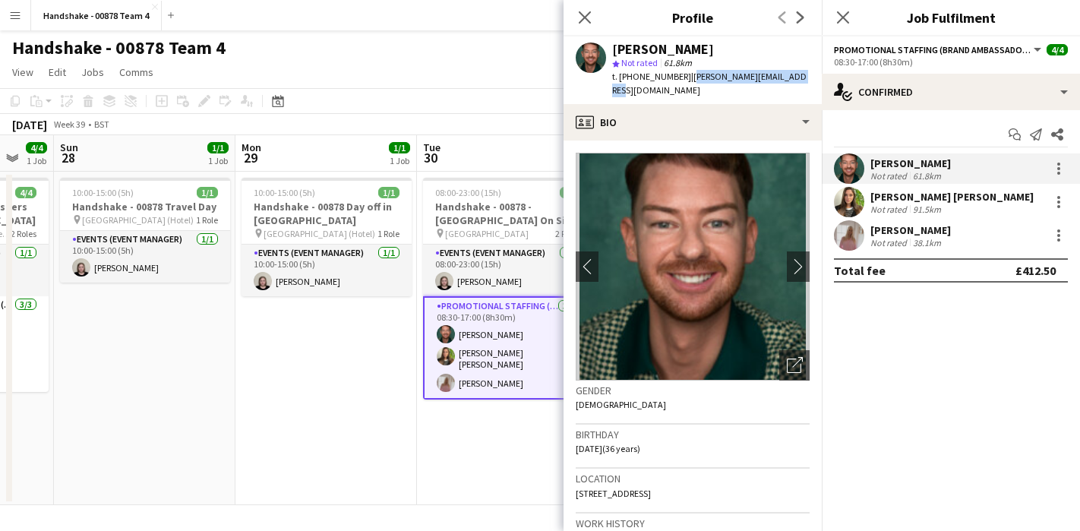
click at [690, 83] on div "Dean Moffat star Not rated 61.8km t. +4407950130117 | dean.moffat1988@gmail.com" at bounding box center [693, 70] width 258 height 68
click at [859, 203] on app-user-avatar at bounding box center [849, 202] width 30 height 30
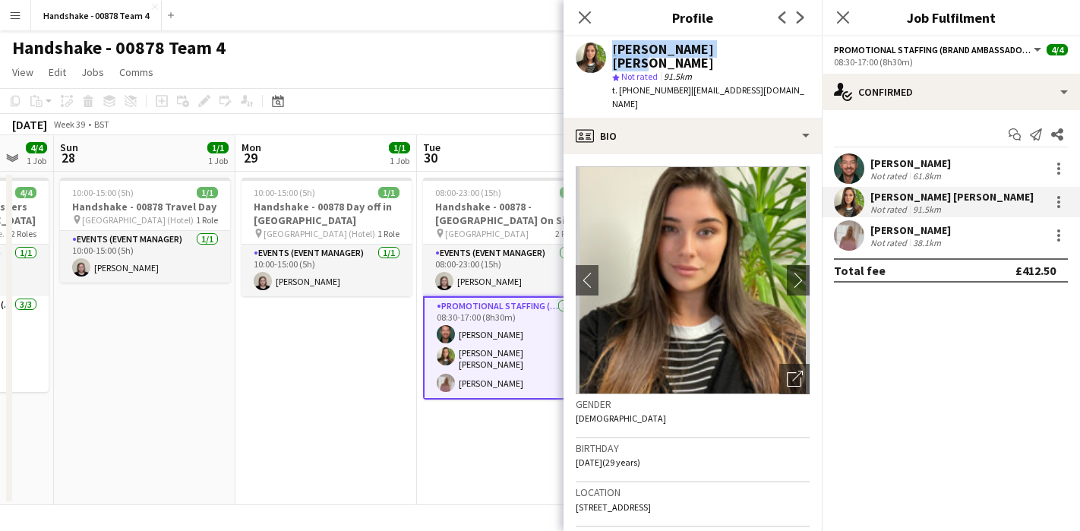
drag, startPoint x: 711, startPoint y: 47, endPoint x: 607, endPoint y: 55, distance: 104.4
click at [607, 55] on div "Sophie Stone smith star Not rated 91.5km t. +447464347393 | sophienstonesmith@g…" at bounding box center [693, 76] width 258 height 81
drag, startPoint x: 679, startPoint y: 80, endPoint x: 610, endPoint y: 80, distance: 69.1
click at [610, 80] on div "Sophie Stone smith star Not rated 91.5km t. +447464347393 | sophienstonesmith@g…" at bounding box center [693, 76] width 258 height 81
drag, startPoint x: 804, startPoint y: 74, endPoint x: 683, endPoint y: 78, distance: 120.9
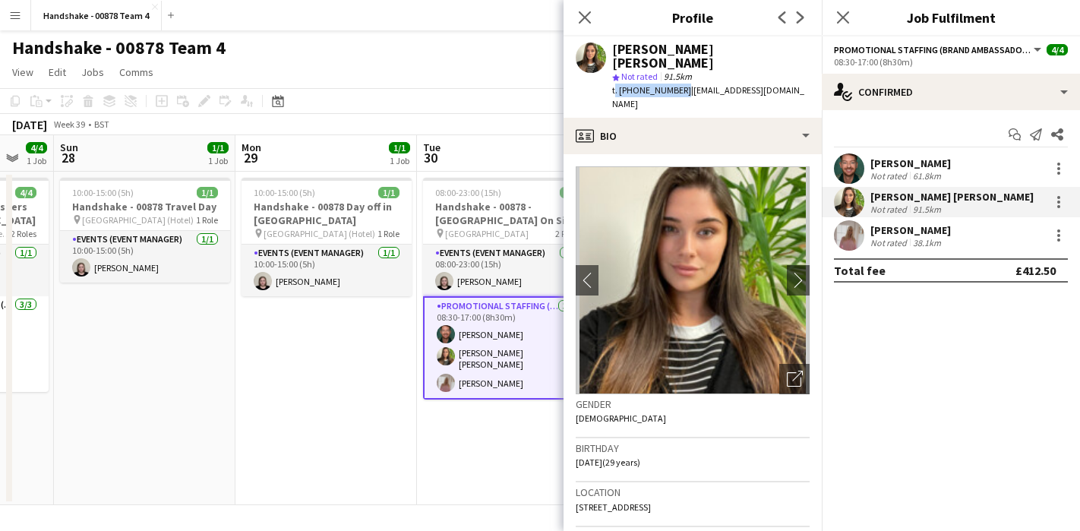
click at [683, 84] on span "| sophienstonesmith@gmail.com" at bounding box center [708, 96] width 192 height 25
click at [869, 229] on div "Sharon Learmonth Not rated 38.1km" at bounding box center [951, 235] width 258 height 30
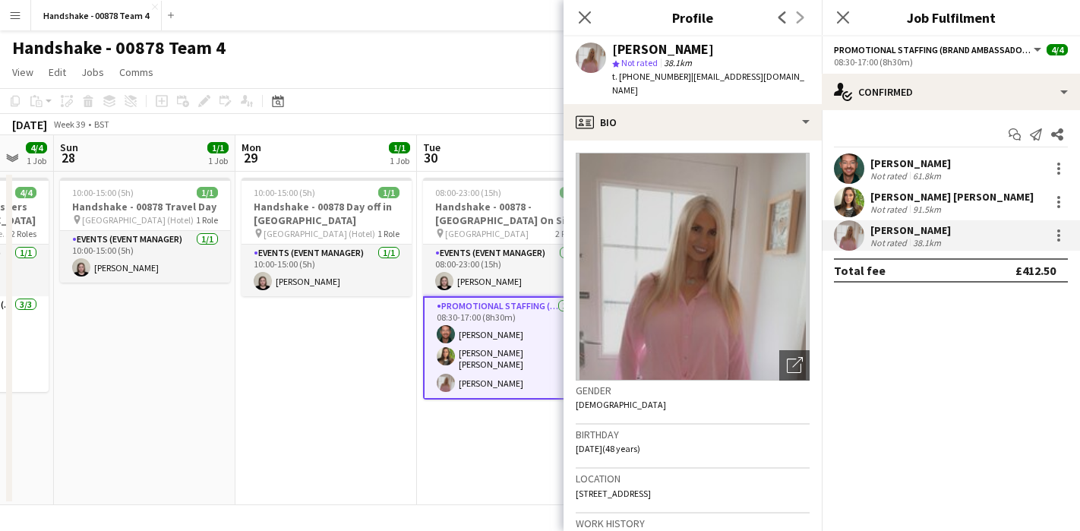
drag, startPoint x: 726, startPoint y: 55, endPoint x: 612, endPoint y: 52, distance: 113.2
click at [612, 52] on div "Sharon Learmonth" at bounding box center [711, 50] width 198 height 14
drag, startPoint x: 678, startPoint y: 78, endPoint x: 621, endPoint y: 81, distance: 57.8
click at [621, 81] on span "t. +447745011034" at bounding box center [651, 76] width 79 height 11
drag, startPoint x: 795, startPoint y: 74, endPoint x: 685, endPoint y: 81, distance: 110.3
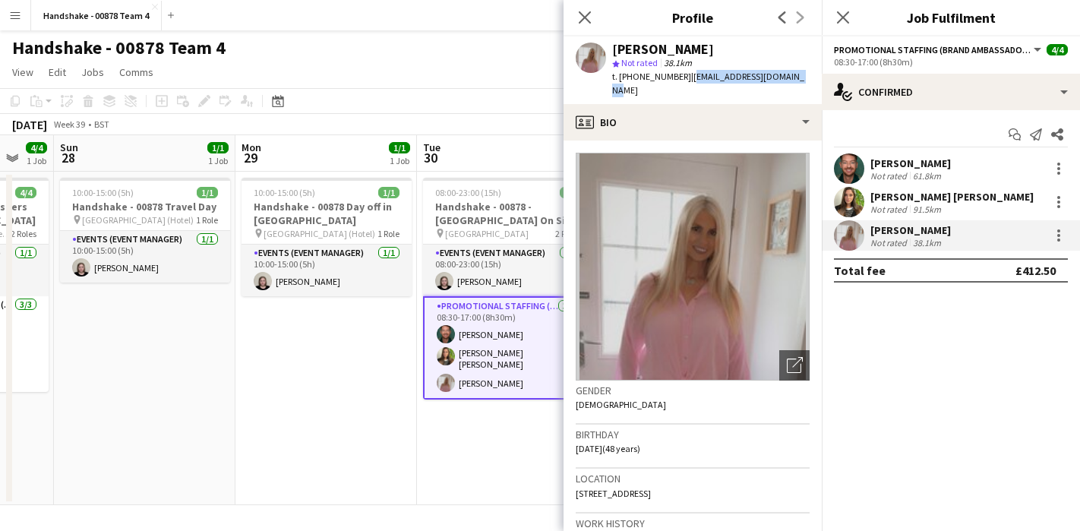
click at [685, 81] on div "Sharon Learmonth star Not rated 38.1km t. +447745011034 | slearmonth76@hotmail.…" at bounding box center [693, 70] width 258 height 68
click at [391, 396] on app-date-cell "10:00-15:00 (5h) 1/1 Handshake - 00878 Day off in Glasgow pin Glasgow (Hotel) 1…" at bounding box center [327, 339] width 182 height 334
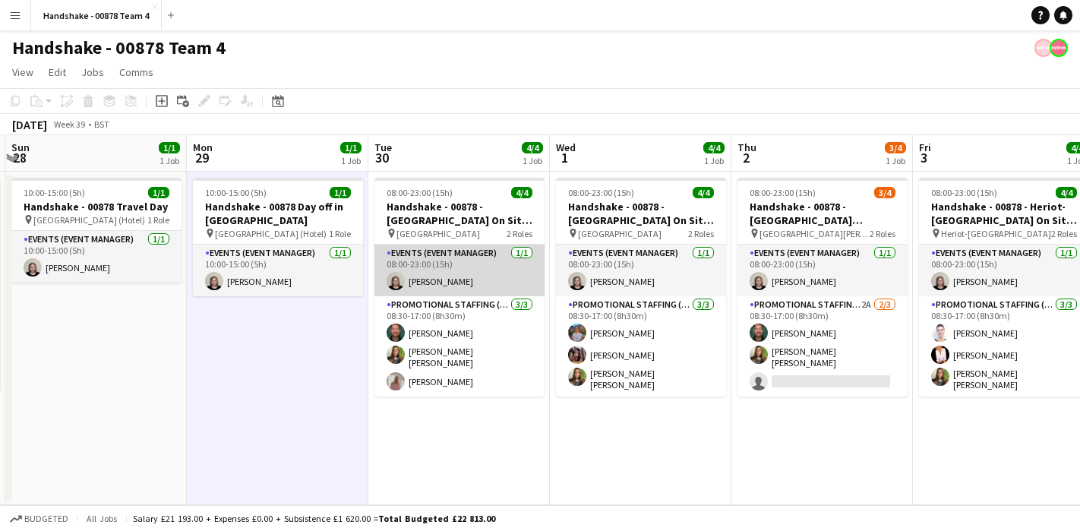
scroll to position [0, 540]
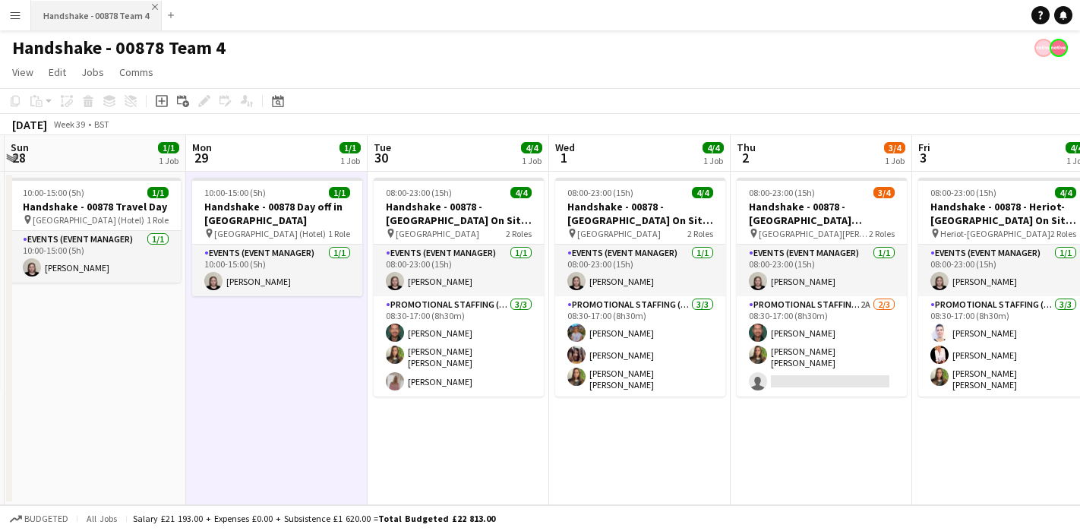
click at [152, 7] on app-icon "Close" at bounding box center [155, 7] width 6 height 6
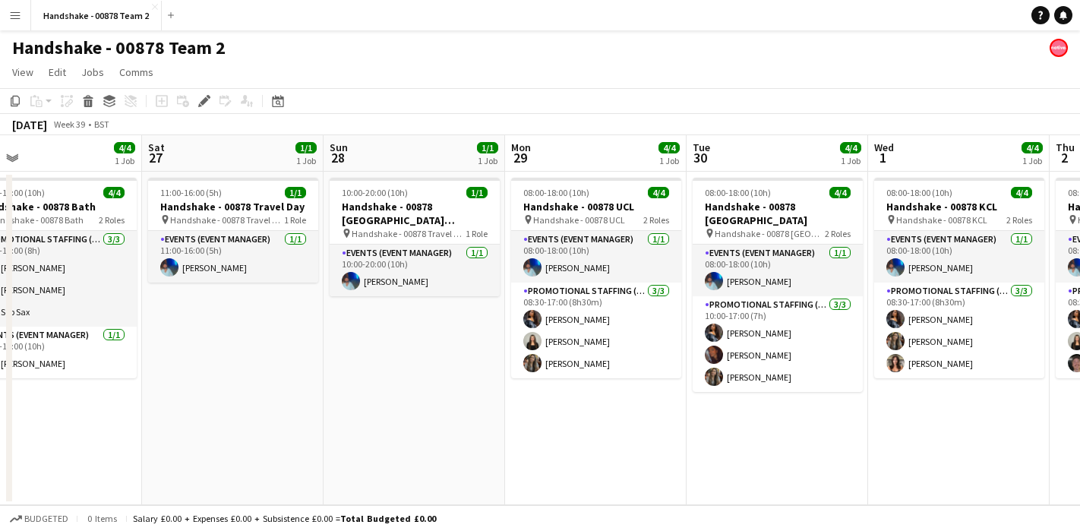
scroll to position [0, 612]
